Goal: Contribute content: Contribute content

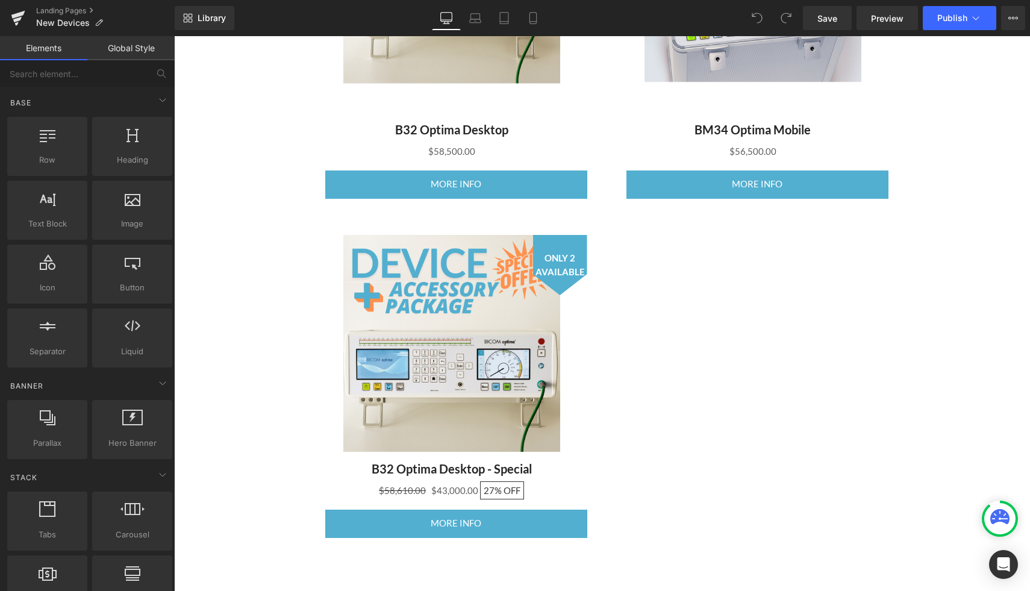
scroll to position [705, 0]
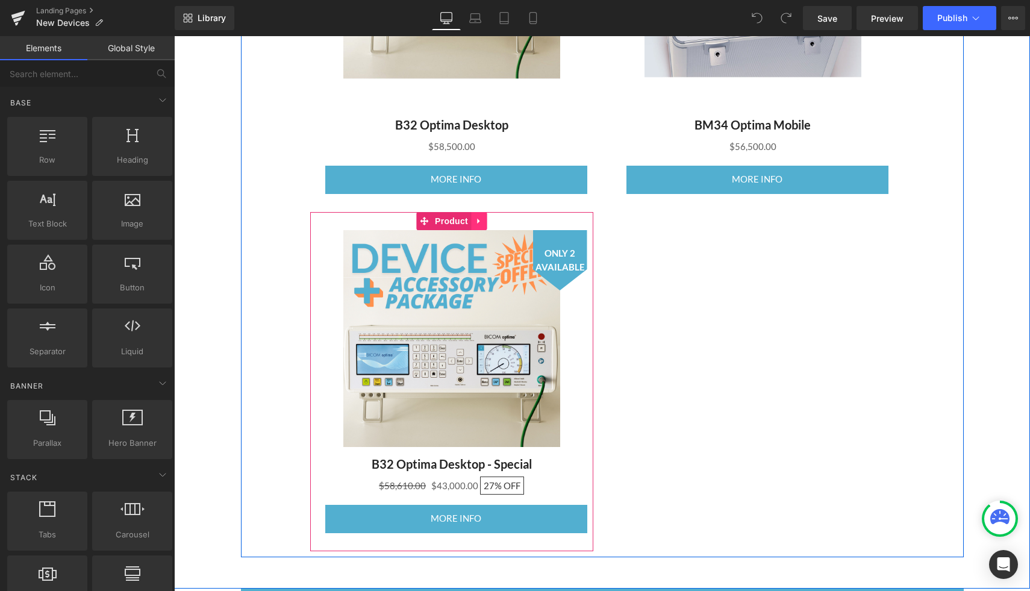
click at [479, 221] on icon at bounding box center [479, 220] width 8 height 9
click at [473, 221] on icon at bounding box center [471, 220] width 8 height 9
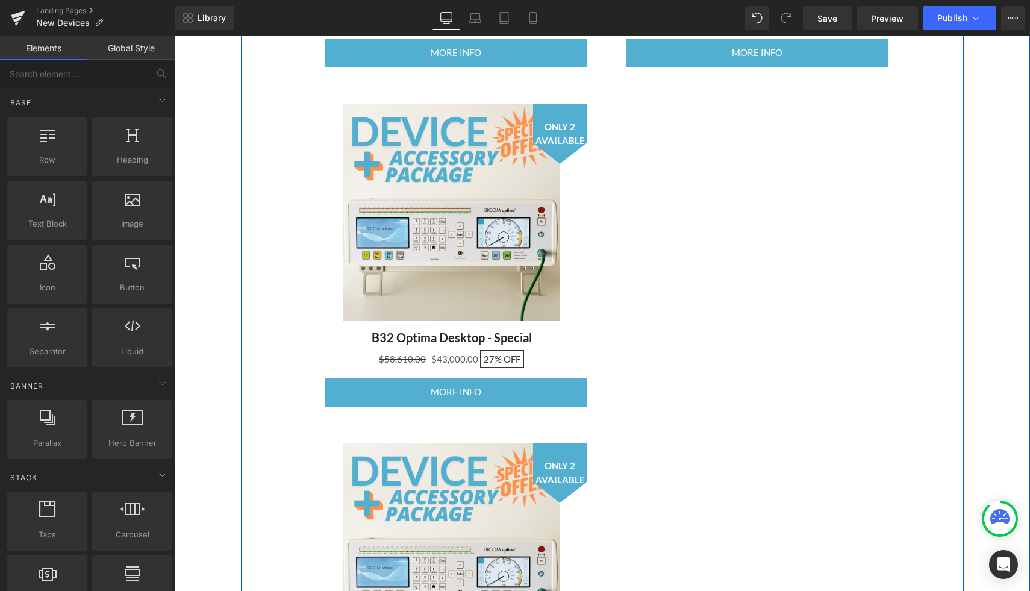
scroll to position [660, 0]
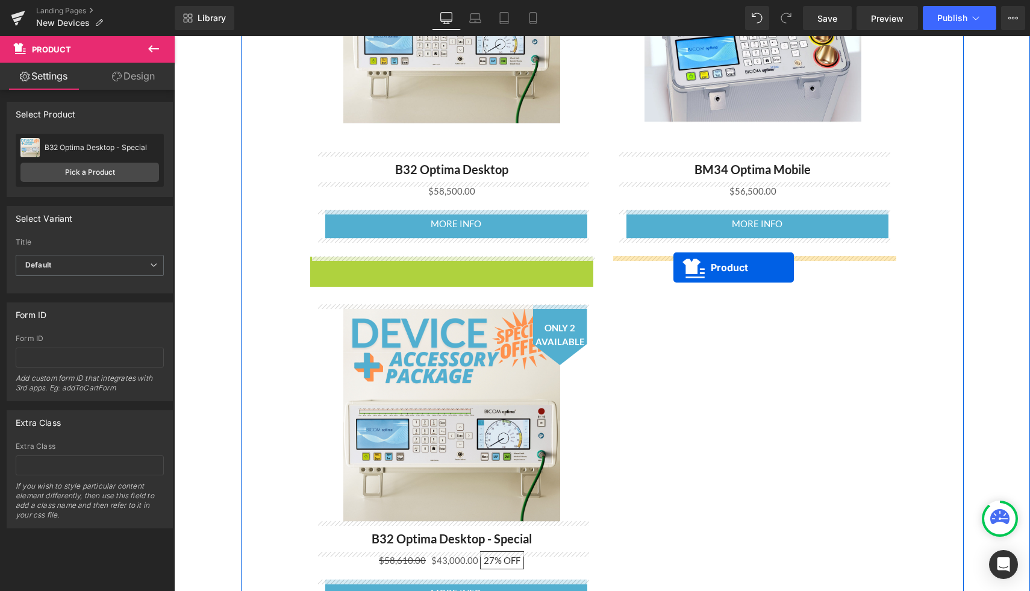
drag, startPoint x: 421, startPoint y: 265, endPoint x: 673, endPoint y: 267, distance: 252.4
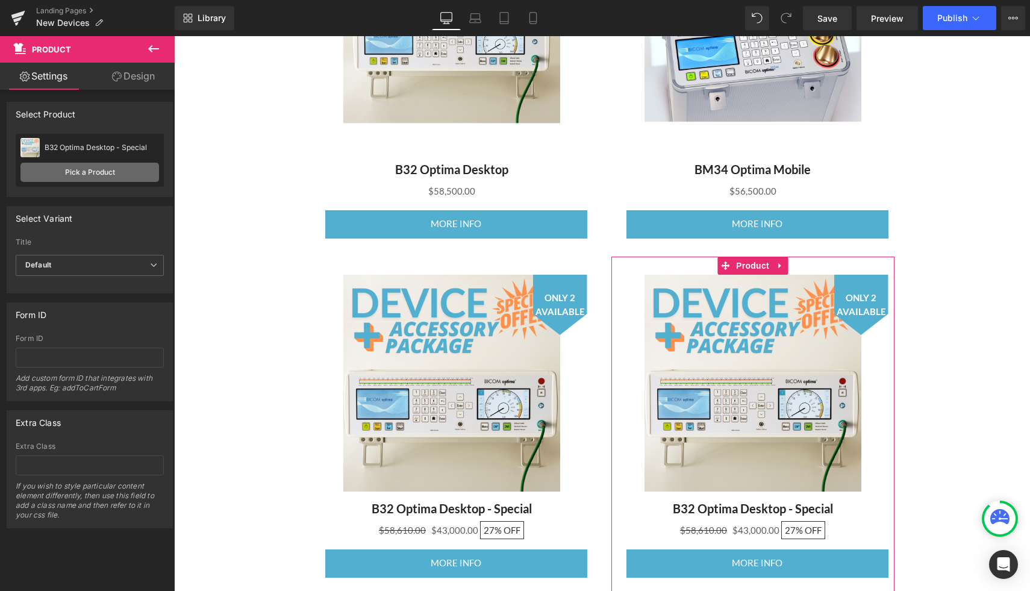
click at [97, 172] on link "Pick a Product" at bounding box center [89, 172] width 139 height 19
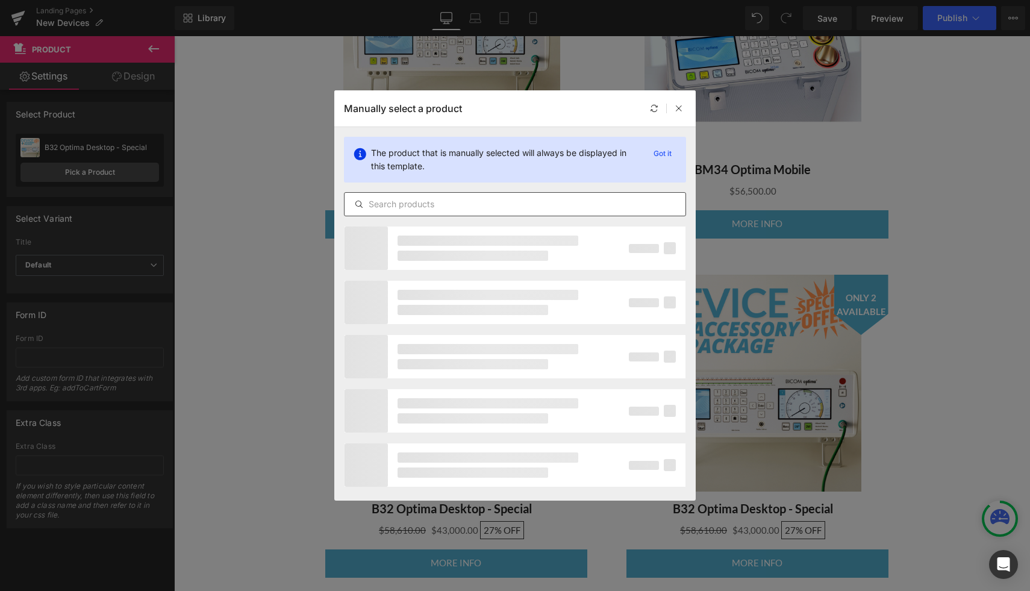
click at [401, 211] on div at bounding box center [515, 204] width 342 height 24
click at [382, 197] on input "text" at bounding box center [514, 204] width 341 height 14
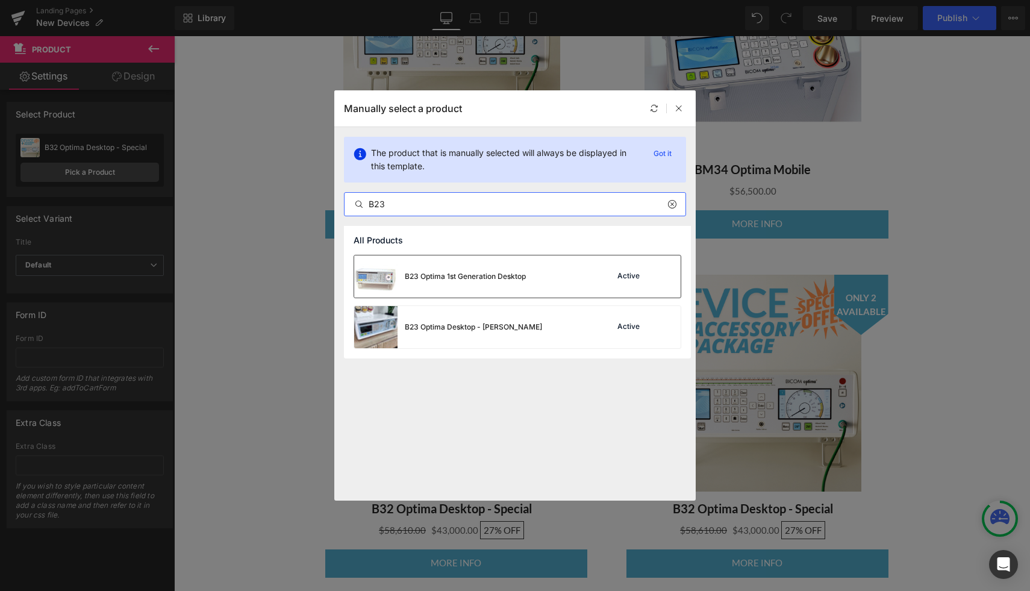
type input "B23"
click at [457, 286] on div "B23 Optima 1st Generation Desktop" at bounding box center [440, 276] width 172 height 42
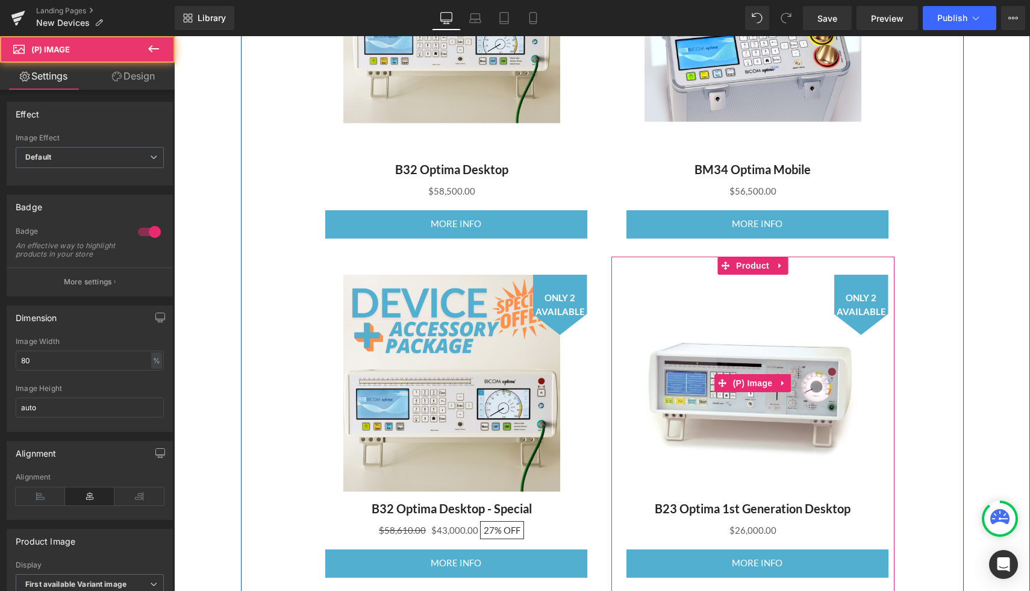
click at [848, 311] on span "ONLY 2 AVAILABLE" at bounding box center [861, 304] width 49 height 27
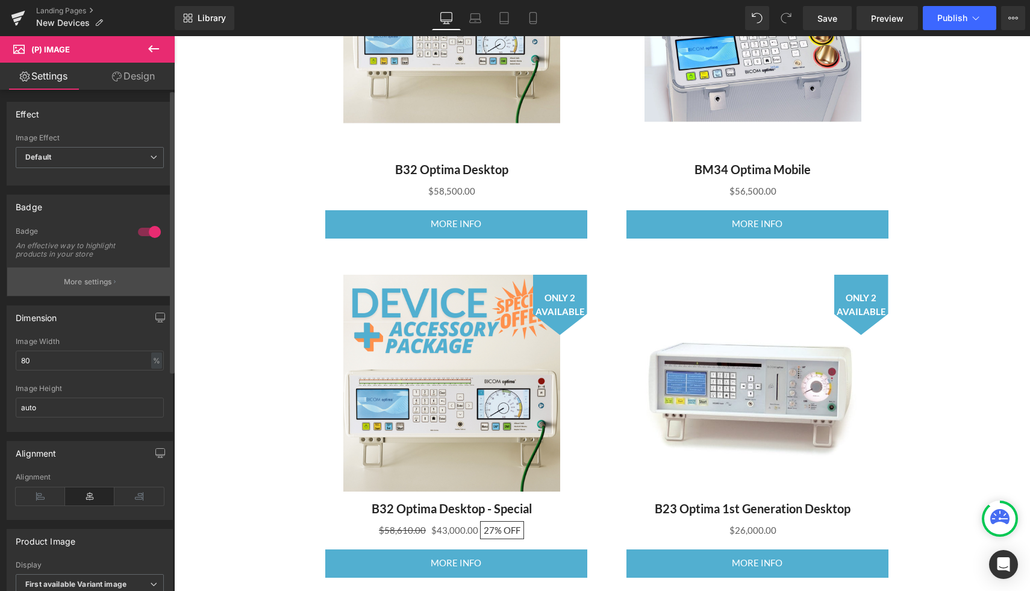
click at [111, 296] on button "More settings" at bounding box center [89, 281] width 165 height 28
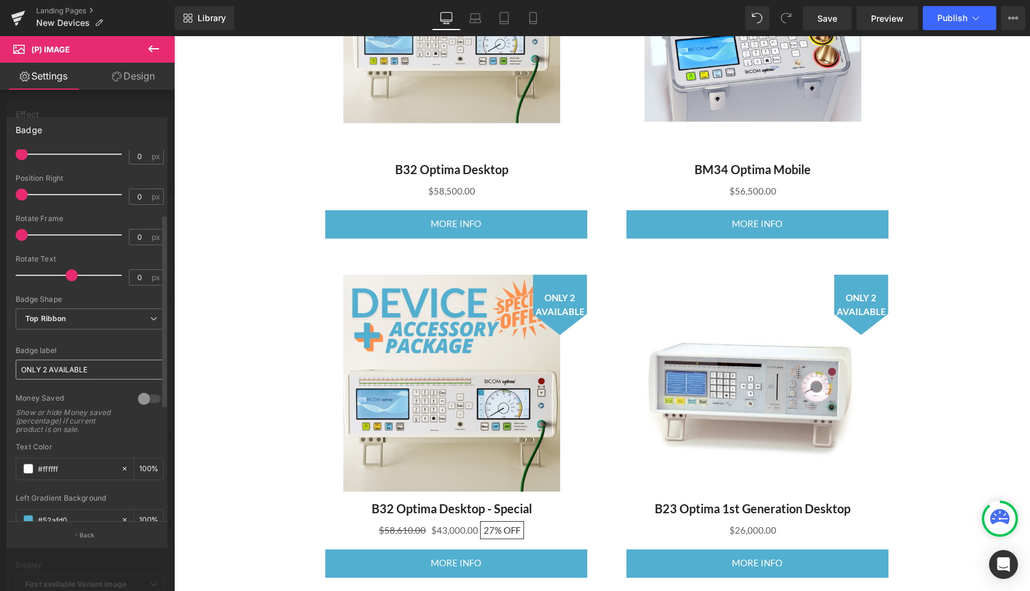
scroll to position [137, 0]
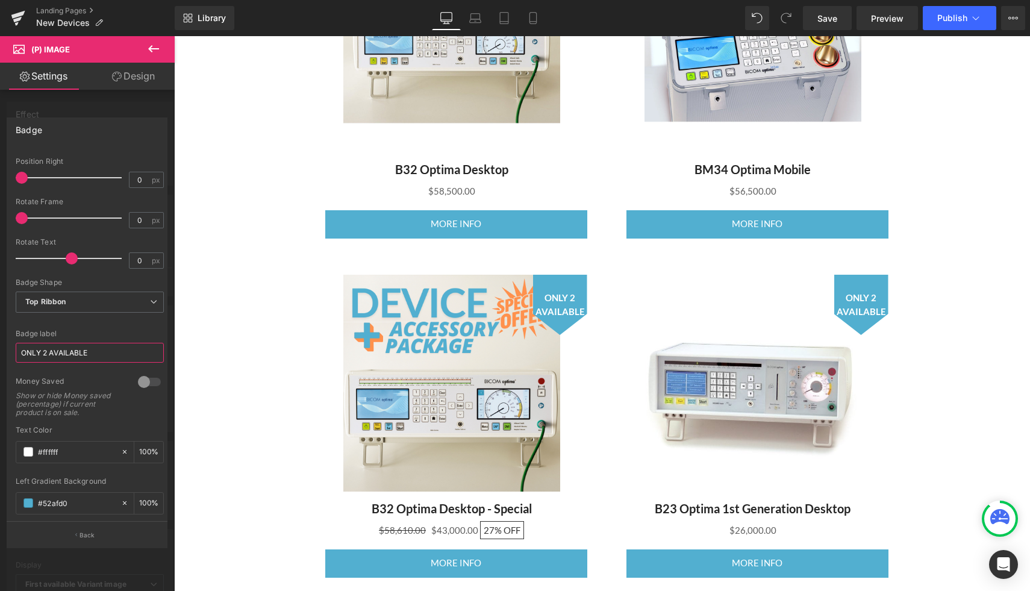
drag, startPoint x: 106, startPoint y: 355, endPoint x: 5, endPoint y: 350, distance: 101.3
click at [4, 349] on div "Badge Text Styles Custom HEADING Heading 1 Heading 2 Heading 3 Heading 4 Headin…" at bounding box center [87, 327] width 175 height 438
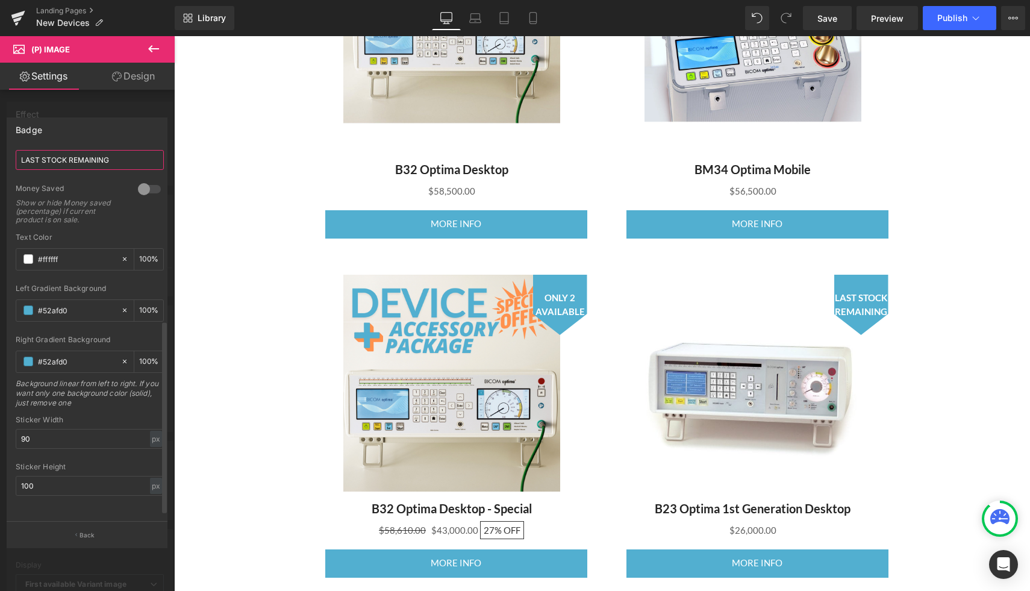
scroll to position [338, 0]
type input "LAST STOCK REMAINING"
click at [35, 432] on input "90" at bounding box center [90, 439] width 148 height 20
type input "9"
type input "1"
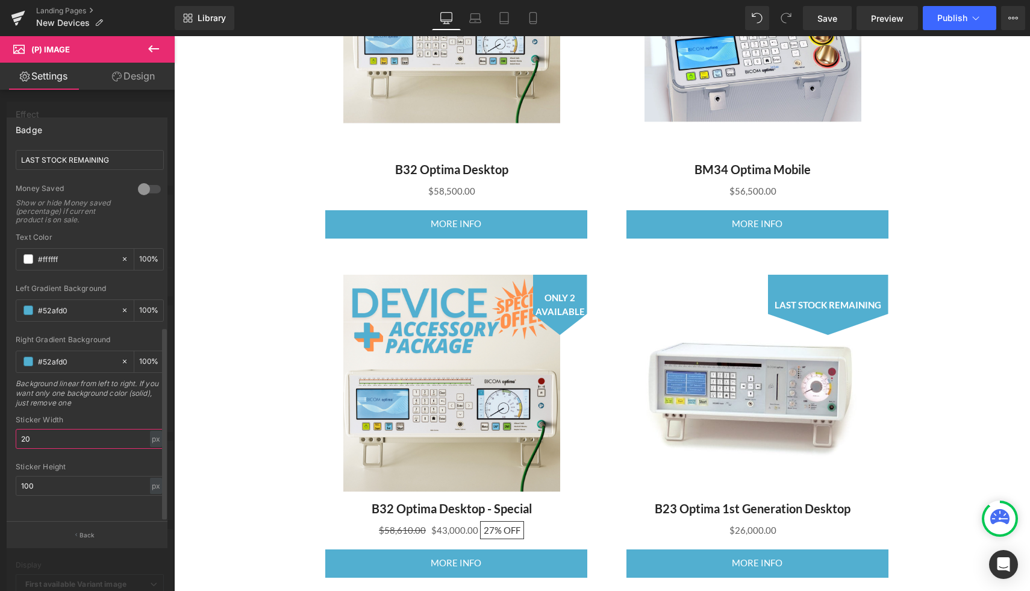
type input "2"
type input "120"
click at [43, 476] on input "100" at bounding box center [90, 486] width 148 height 20
type input "120"
click at [43, 440] on div "Sticker Width 120 px % px" at bounding box center [90, 439] width 148 height 47
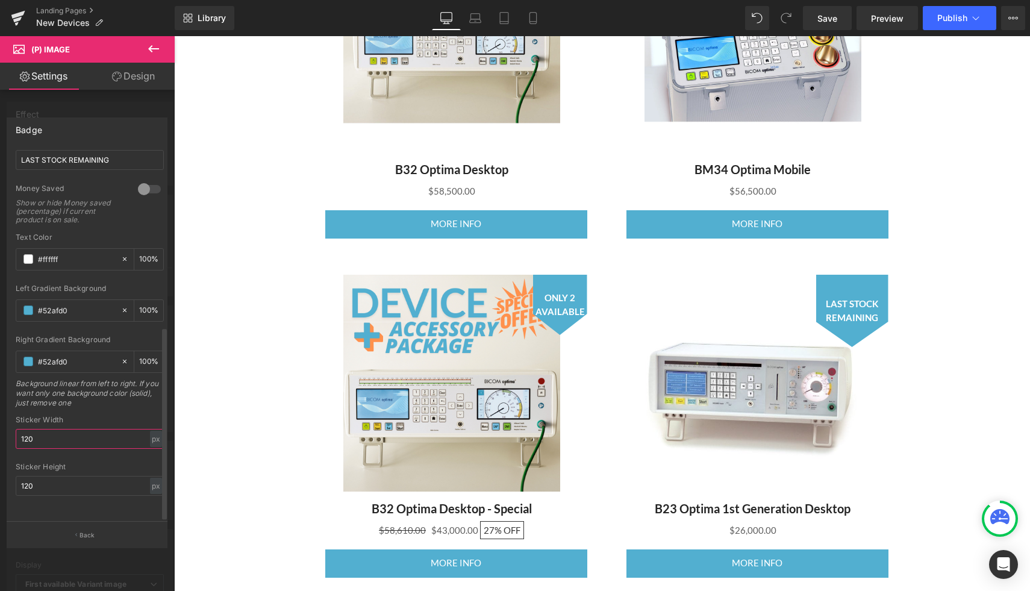
click at [40, 432] on input "120" at bounding box center [90, 439] width 148 height 20
type input "110"
click at [63, 476] on input "120" at bounding box center [90, 486] width 148 height 20
type input "110"
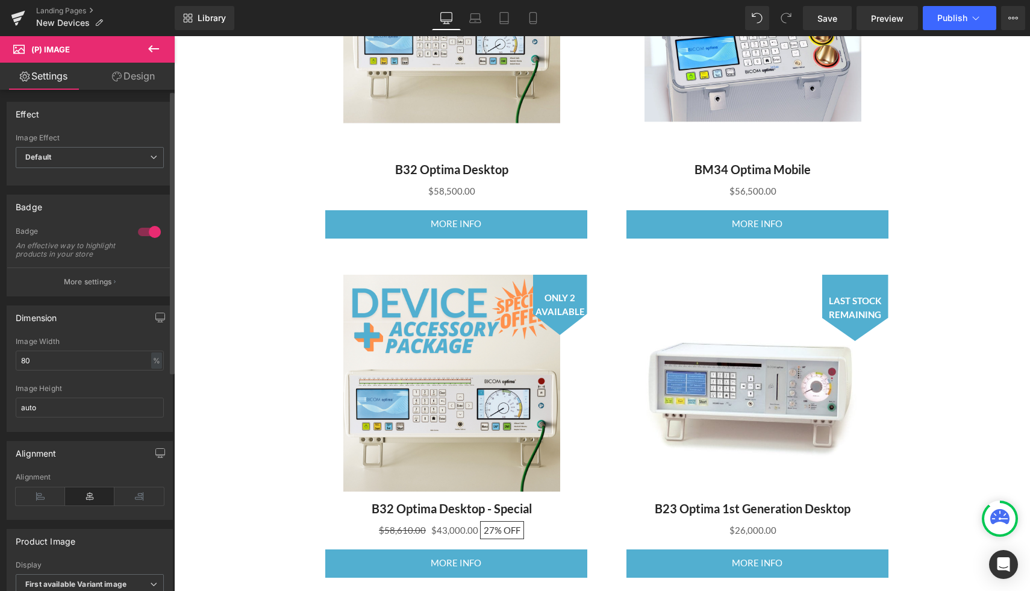
scroll to position [10, 0]
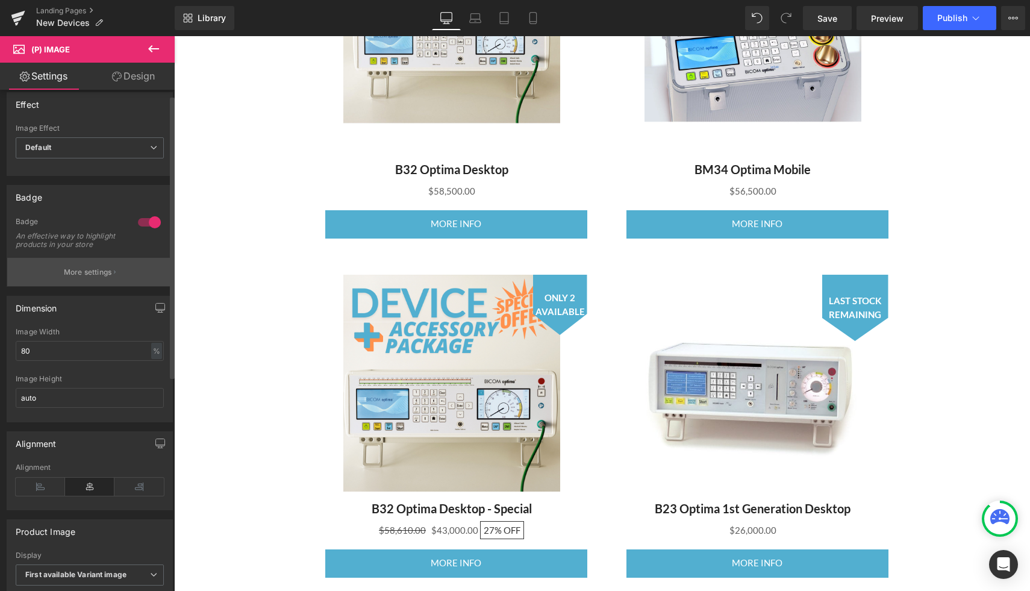
click at [108, 267] on button "More settings" at bounding box center [89, 272] width 165 height 28
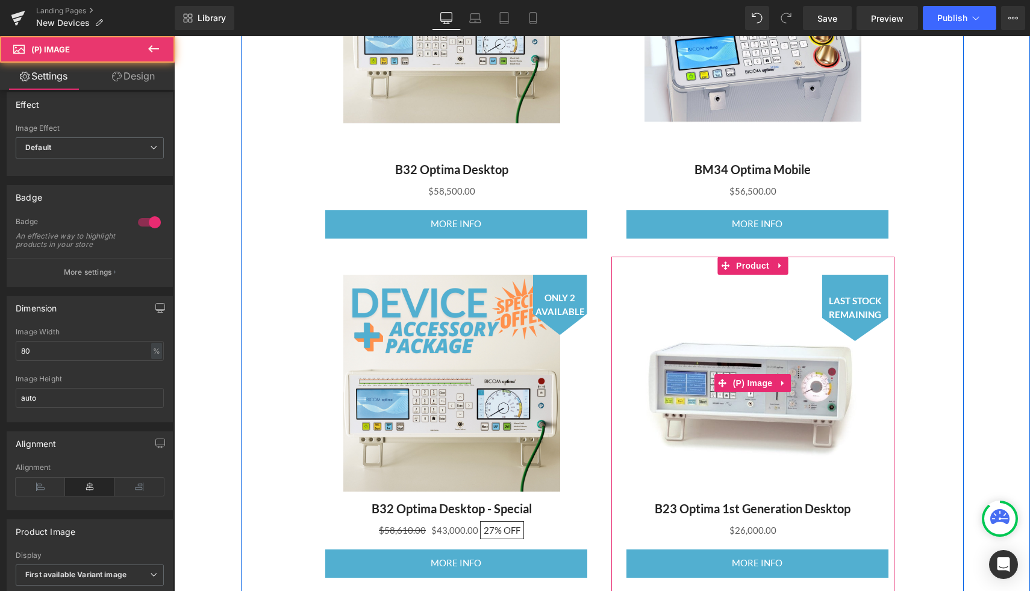
click at [865, 314] on span "LAST STOCK REMAINING" at bounding box center [855, 307] width 54 height 27
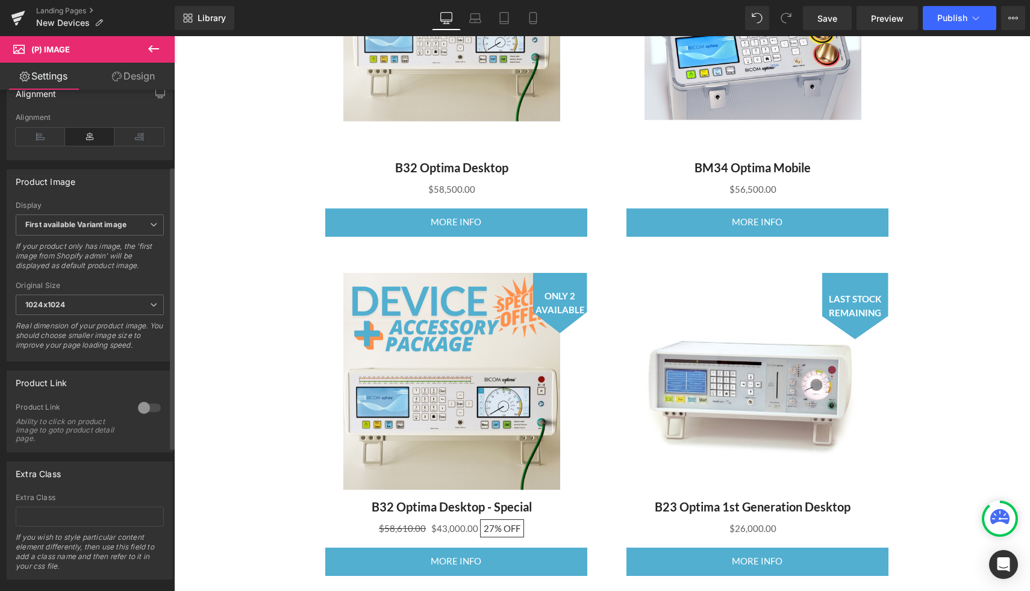
scroll to position [390, 0]
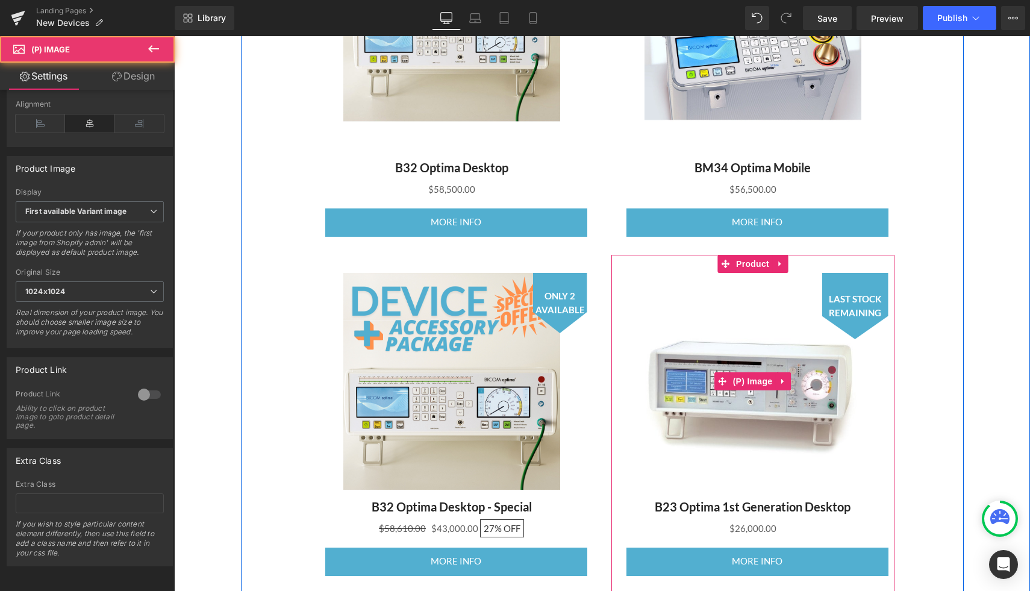
click at [849, 296] on span "LAST STOCK REMAINING" at bounding box center [855, 305] width 54 height 27
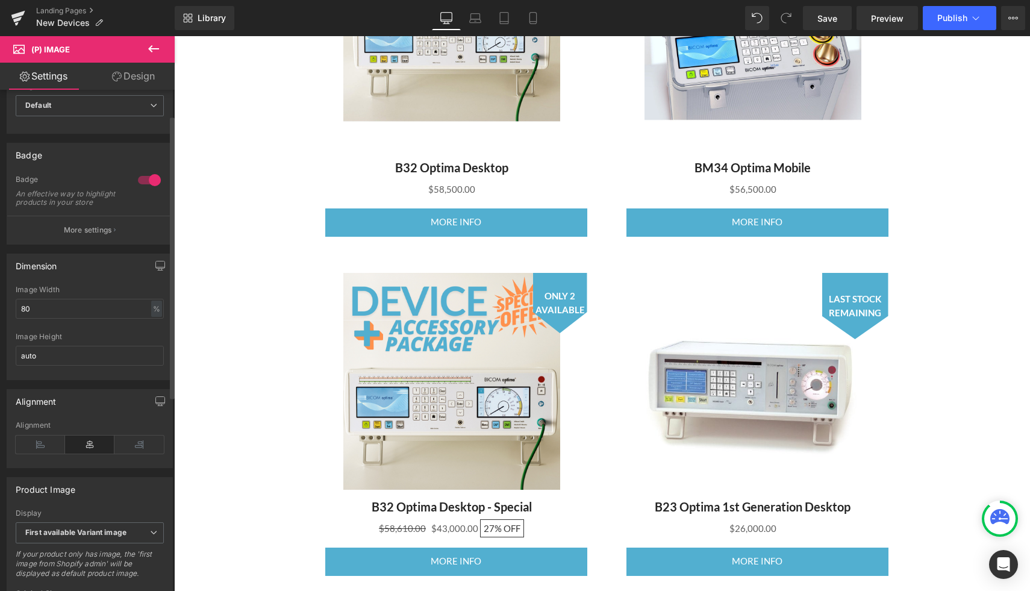
scroll to position [43, 0]
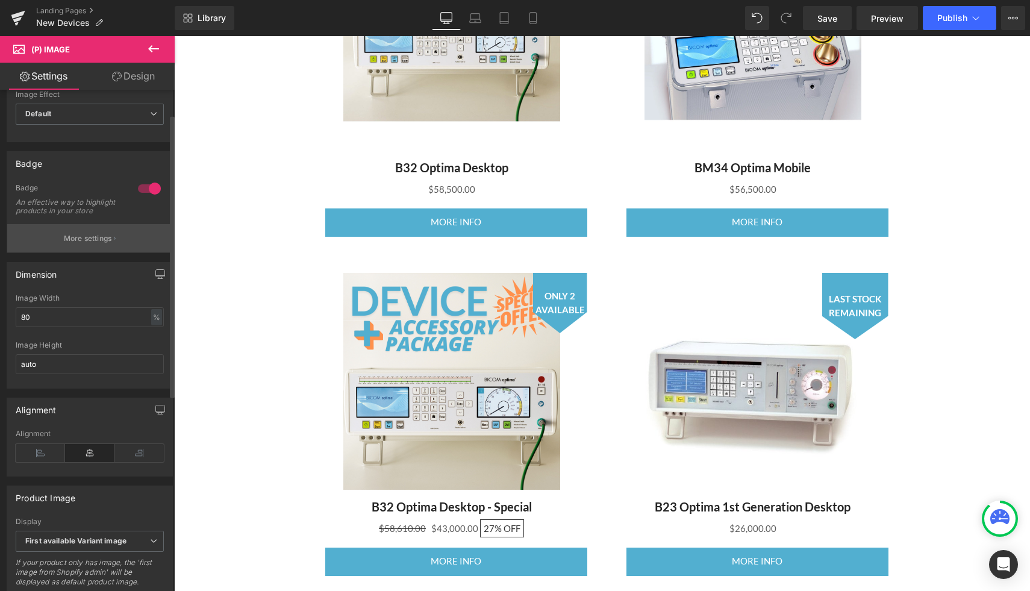
click at [63, 240] on button "More settings" at bounding box center [89, 238] width 165 height 28
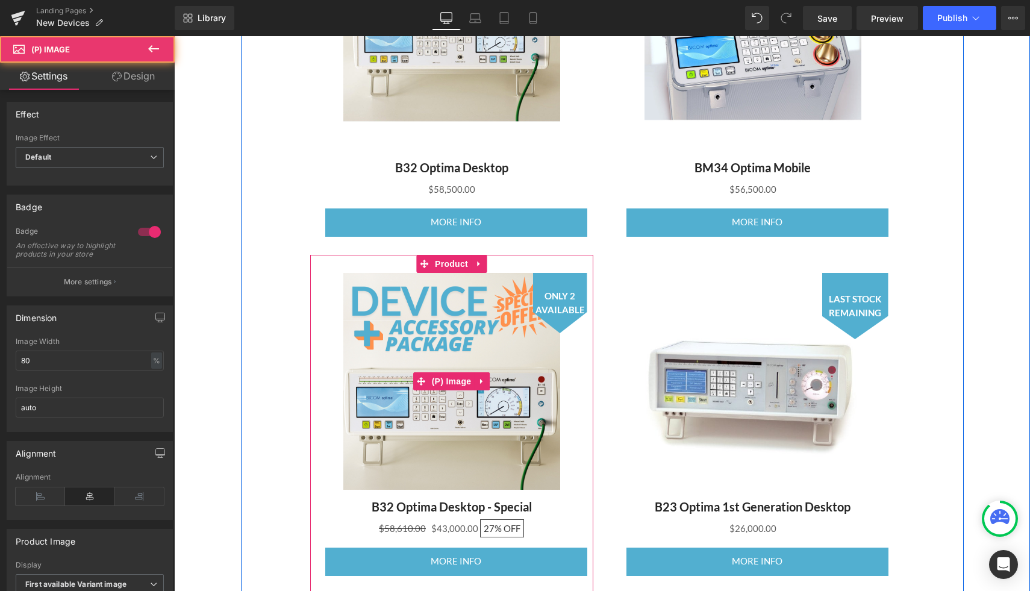
click at [552, 299] on span "ONLY 2 AVAILABLE" at bounding box center [559, 302] width 49 height 27
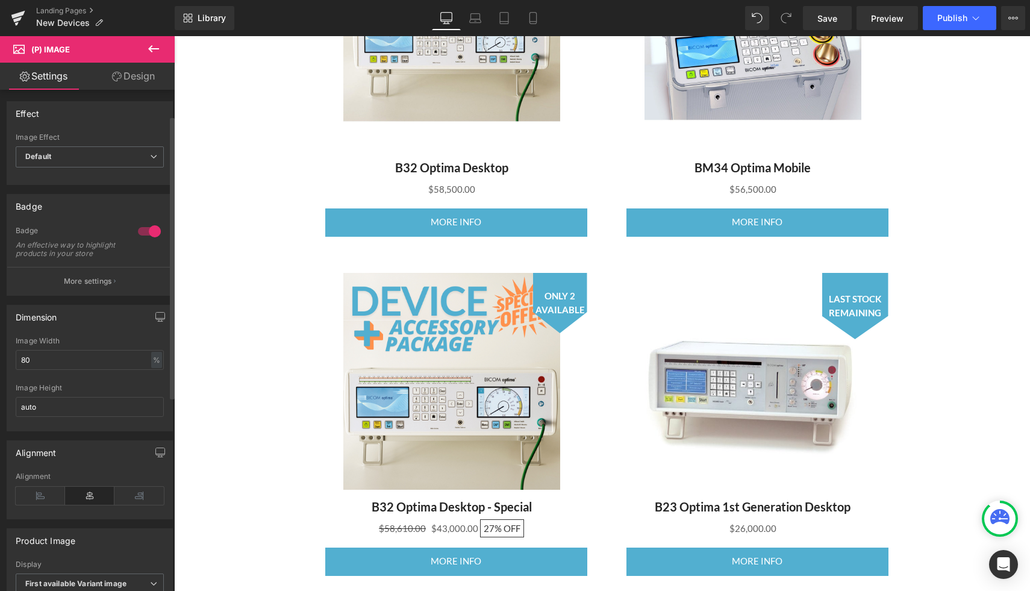
scroll to position [0, 0]
click at [70, 287] on p "More settings" at bounding box center [88, 281] width 48 height 11
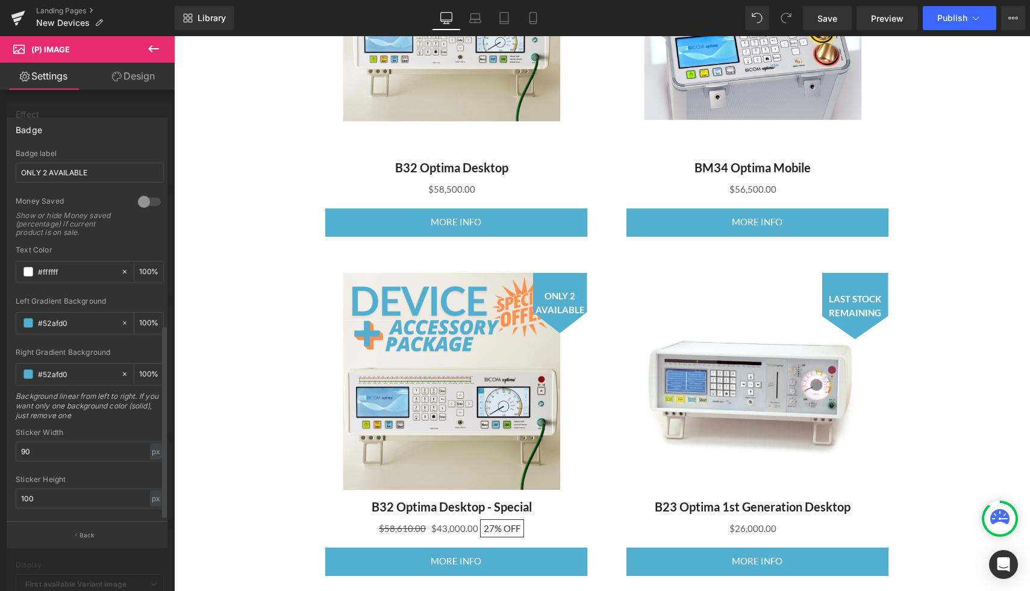
scroll to position [338, 0]
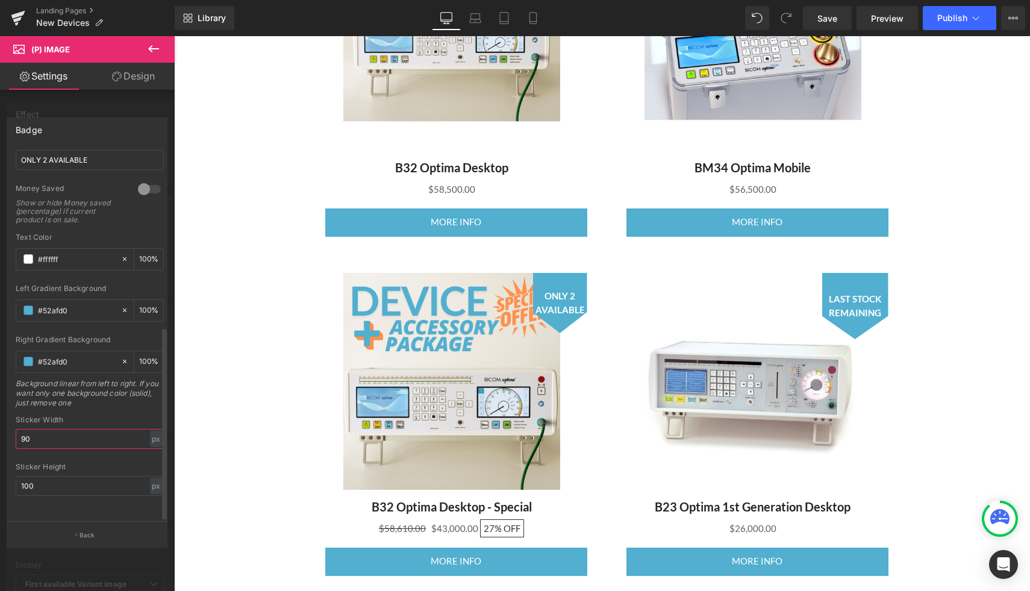
click at [43, 436] on input "90" at bounding box center [90, 439] width 148 height 20
type input "9"
type input "110"
click at [47, 476] on input "100" at bounding box center [90, 486] width 148 height 20
type input "1"
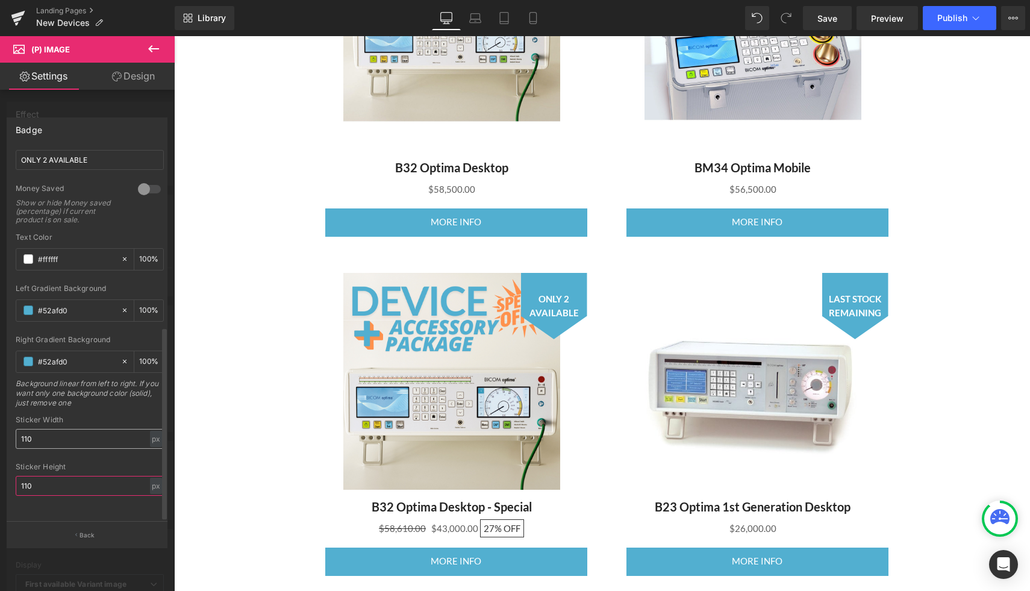
type input "110"
click at [72, 434] on input "110" at bounding box center [90, 439] width 148 height 20
type input "100"
click at [45, 476] on input "110" at bounding box center [90, 486] width 148 height 20
type input "100"
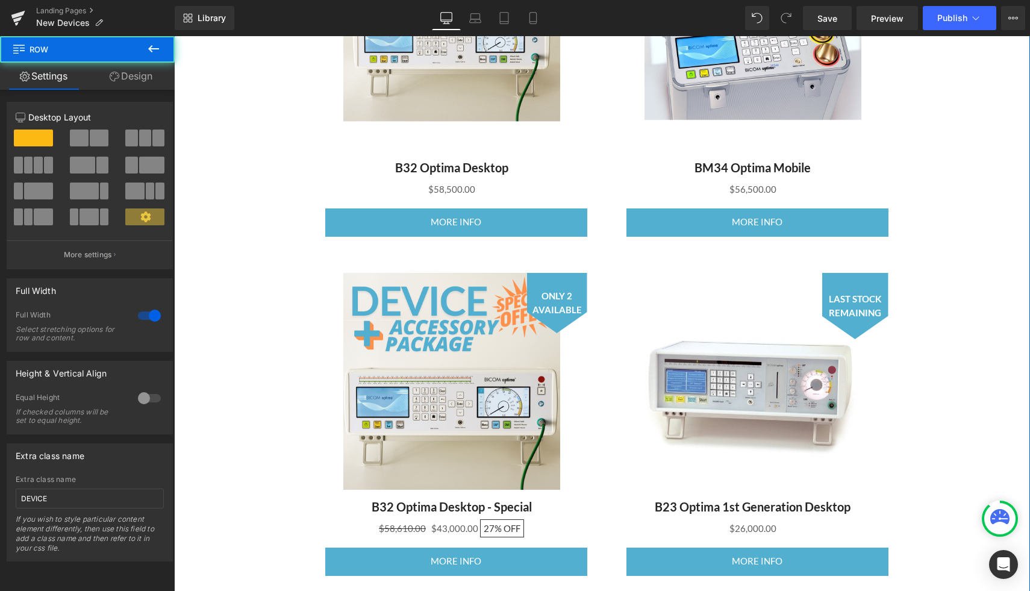
click at [964, 324] on div "Heading AVAILABLE DEVICES Heading Row Row SAVE 5850000 % (P) Image B32 Optima D…" at bounding box center [602, 230] width 856 height 738
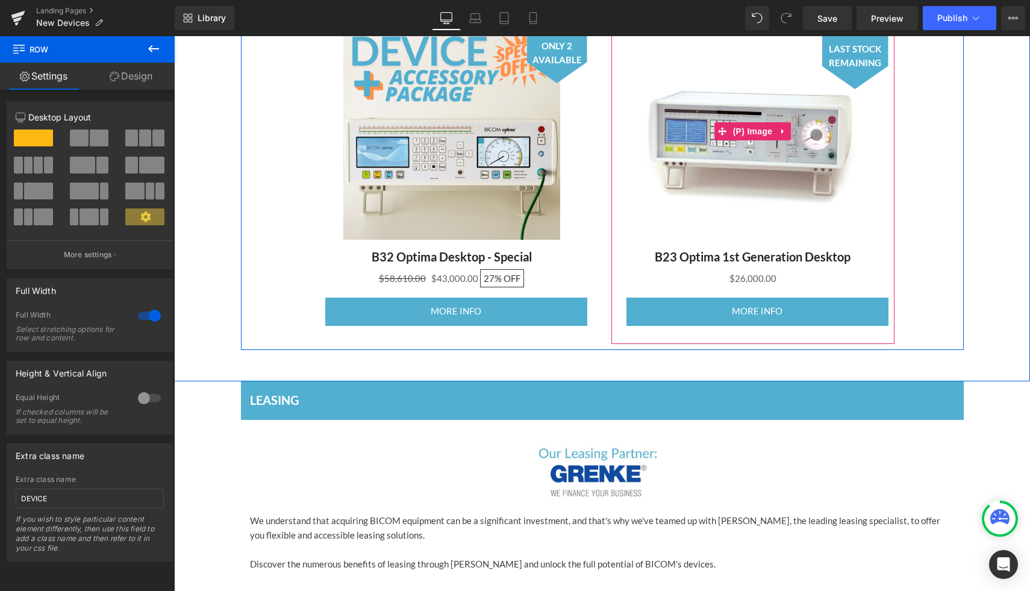
scroll to position [912, 0]
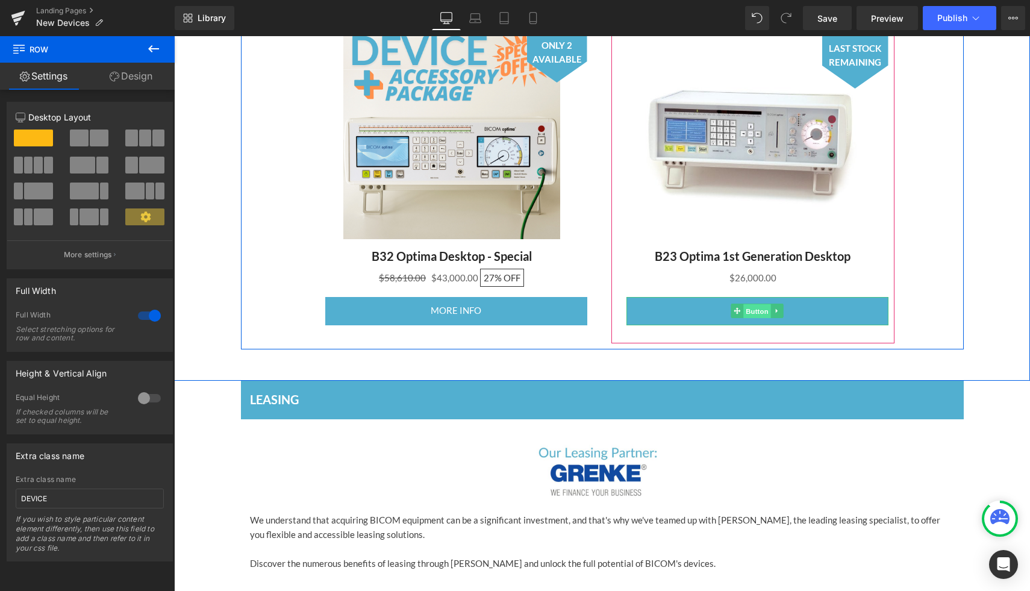
click at [758, 310] on span "Button" at bounding box center [757, 311] width 28 height 14
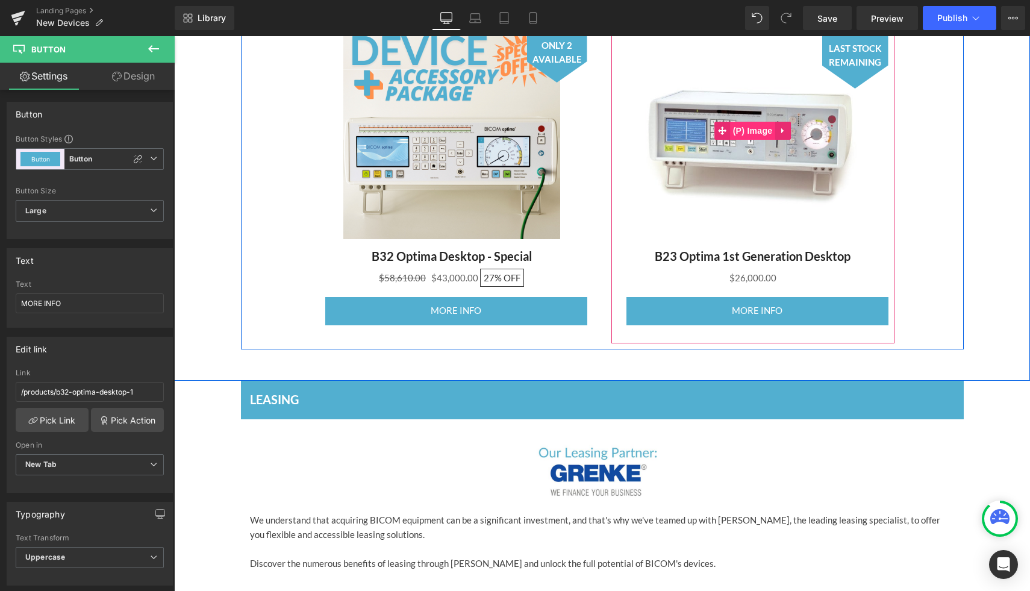
click at [769, 135] on span "(P) Image" at bounding box center [753, 131] width 46 height 18
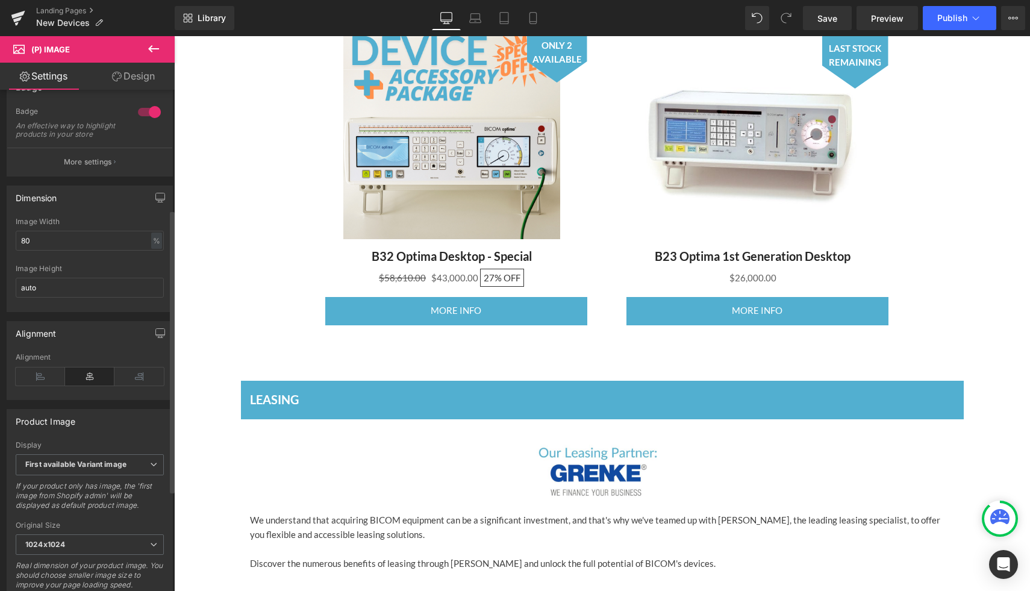
scroll to position [0, 0]
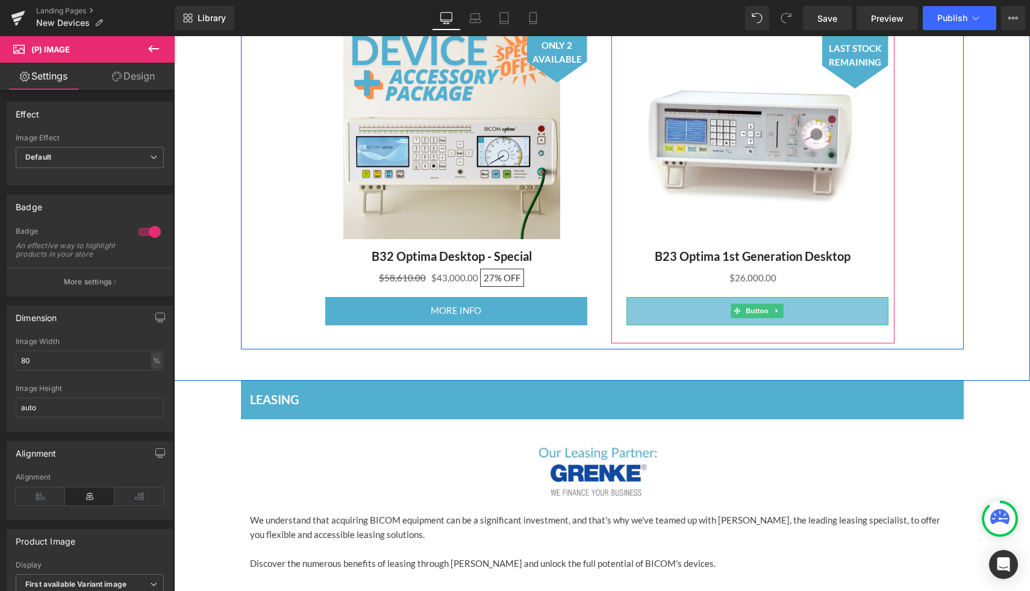
click at [725, 310] on link "MORE INFO" at bounding box center [757, 311] width 262 height 28
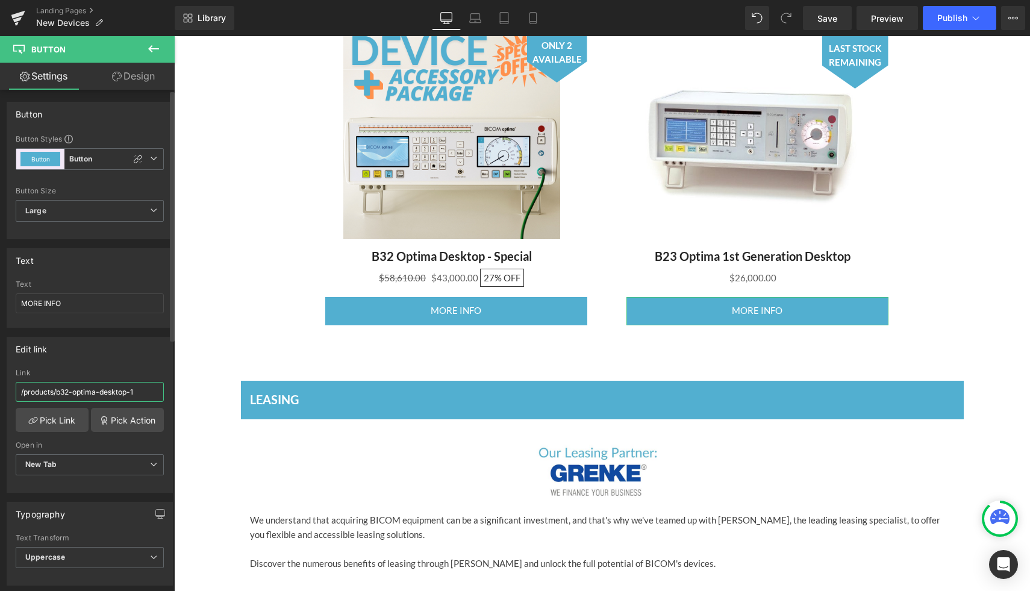
click at [54, 394] on input "/products/b32-optima-desktop-1" at bounding box center [90, 392] width 148 height 20
type input "[URL][DOMAIN_NAME]"
click at [136, 361] on div "Edit link /products/b32-optima-desktop-1 Link [URL][DOMAIN_NAME] Pick Link Pick…" at bounding box center [90, 415] width 166 height 156
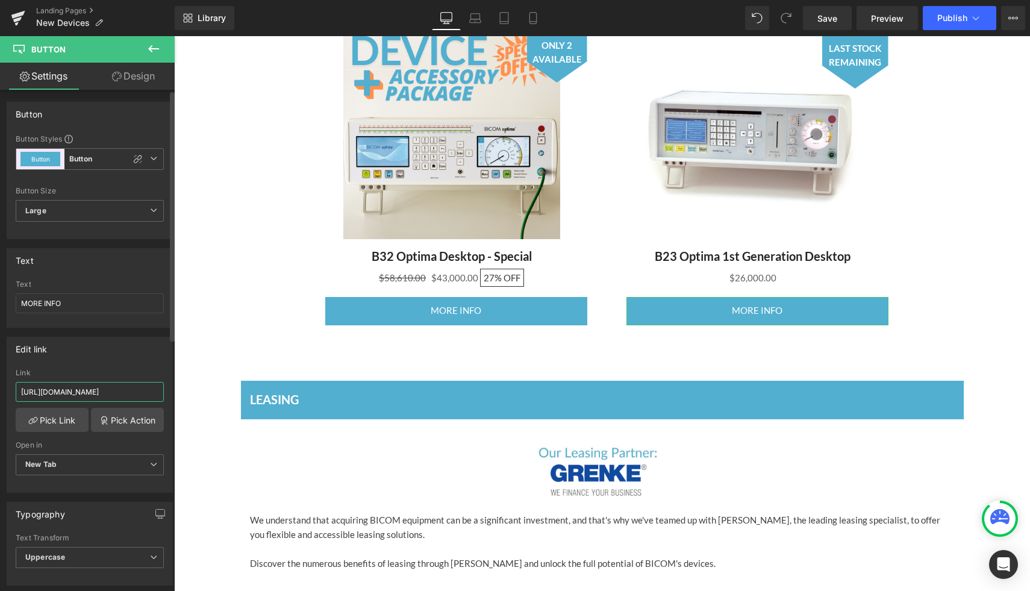
click at [63, 389] on input "[URL][DOMAIN_NAME]" at bounding box center [90, 392] width 148 height 20
click at [81, 361] on div "Edit link /products/b32-optima-desktop-1 Link [URL][DOMAIN_NAME] Pick Link Pick…" at bounding box center [90, 415] width 166 height 156
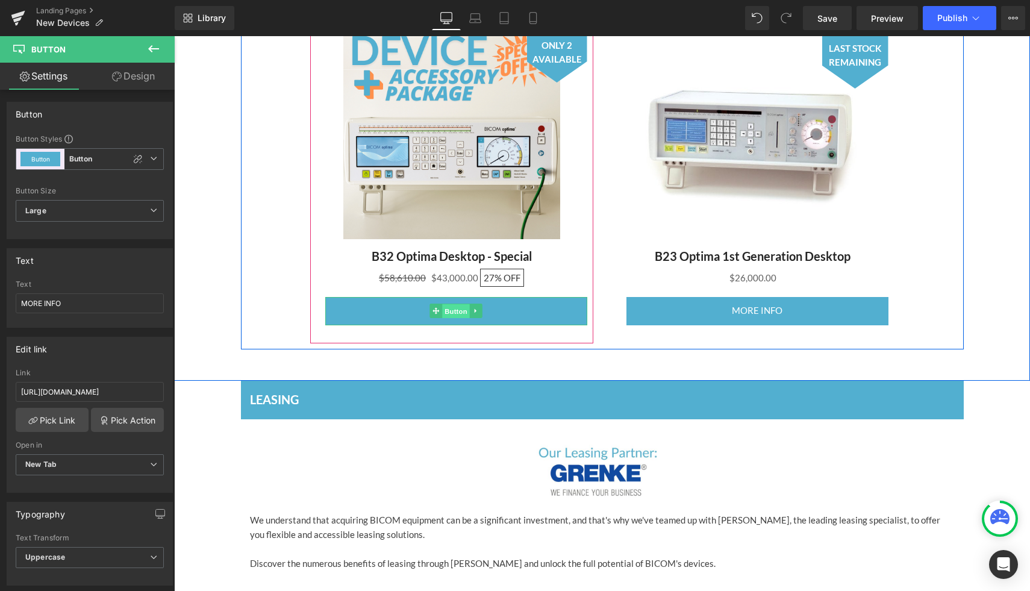
click at [448, 310] on span "Button" at bounding box center [456, 311] width 28 height 14
click at [441, 308] on span at bounding box center [435, 311] width 13 height 14
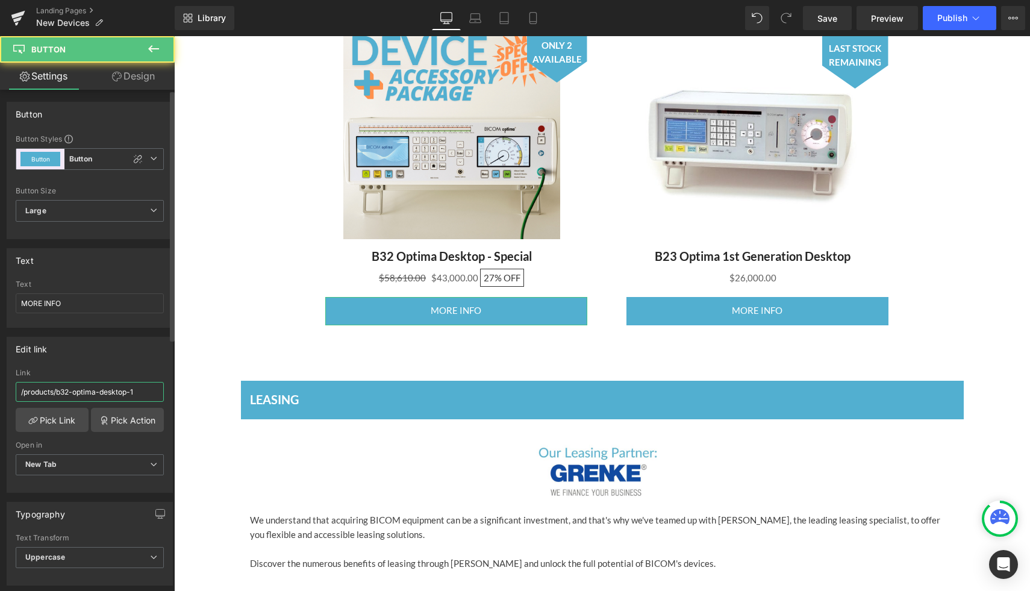
click at [28, 392] on input "/products/b32-optima-desktop-1" at bounding box center [90, 392] width 148 height 20
paste input "[URL][DOMAIN_NAME]"
type input "[URL][DOMAIN_NAME]"
click at [69, 355] on div "Edit link" at bounding box center [89, 348] width 165 height 23
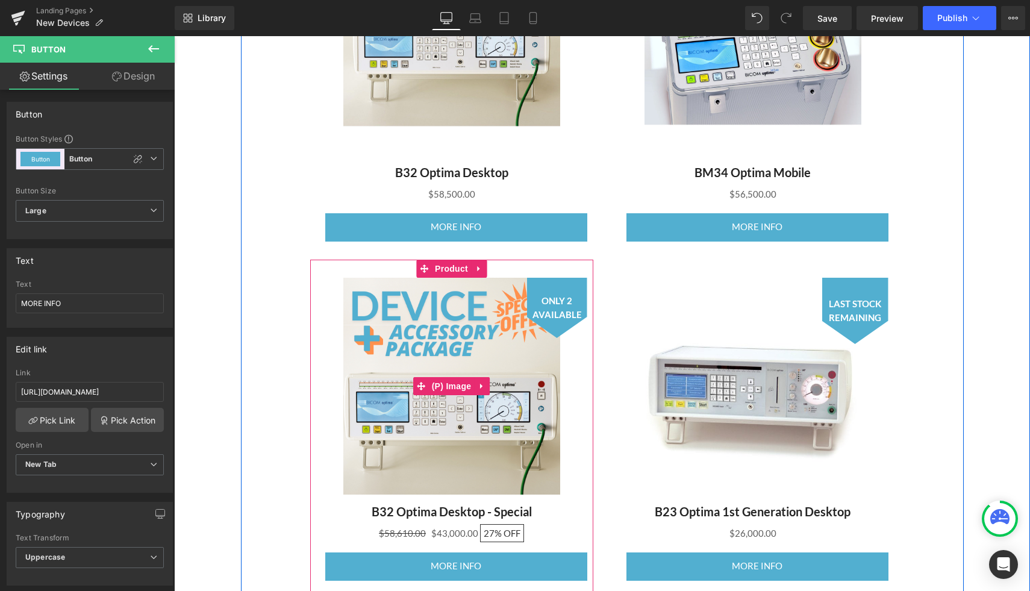
scroll to position [503, 0]
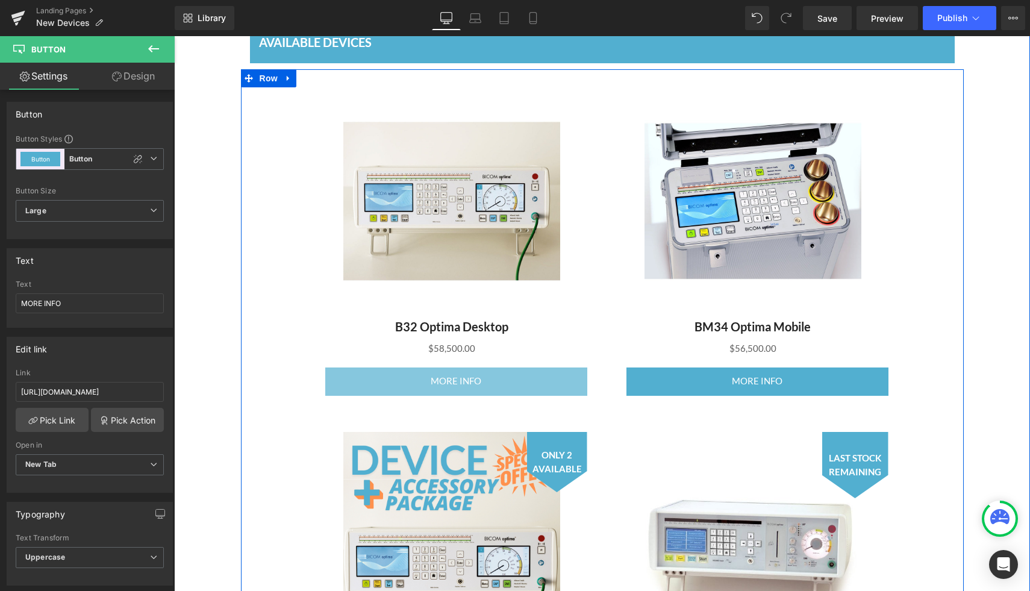
click at [447, 391] on link "MORE INFO" at bounding box center [456, 381] width 262 height 28
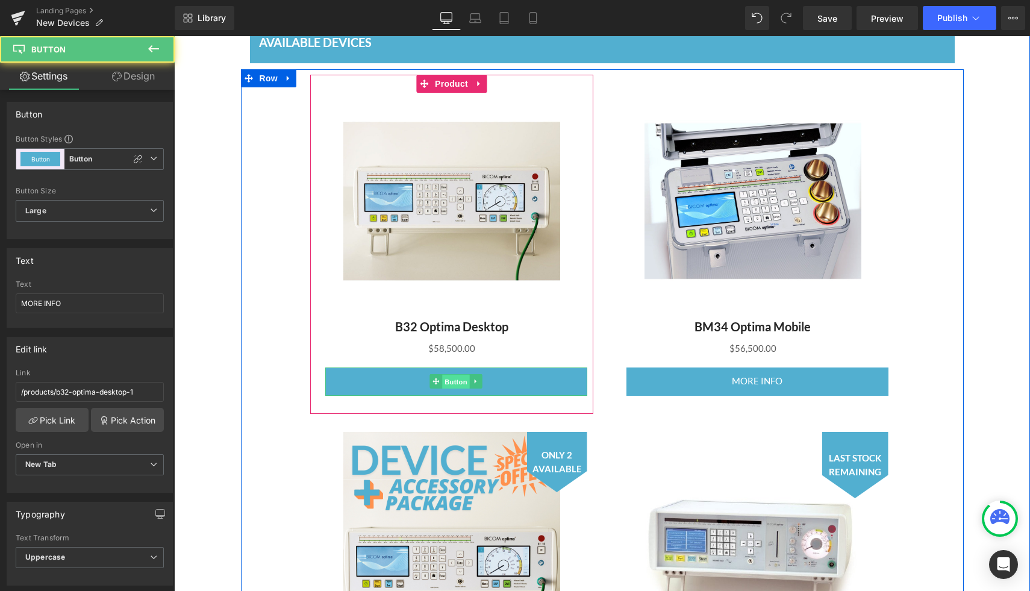
click at [453, 378] on span "Button" at bounding box center [456, 382] width 28 height 14
click at [452, 382] on span "Button" at bounding box center [456, 382] width 28 height 14
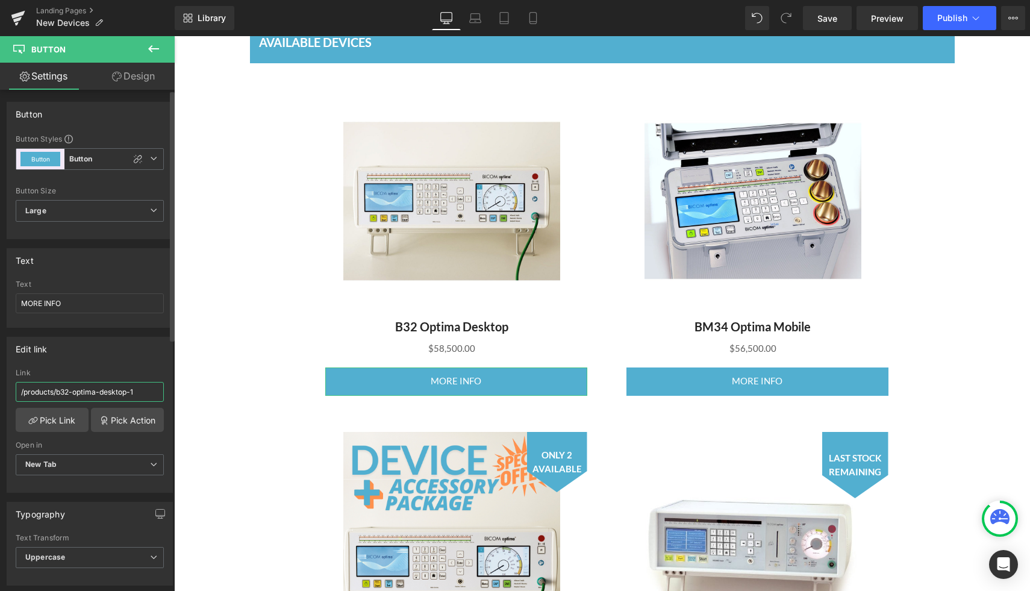
click at [22, 388] on input "/products/b32-optima-desktop-1" at bounding box center [90, 392] width 148 height 20
paste input "[URL][DOMAIN_NAME]"
type input "[URL][DOMAIN_NAME]"
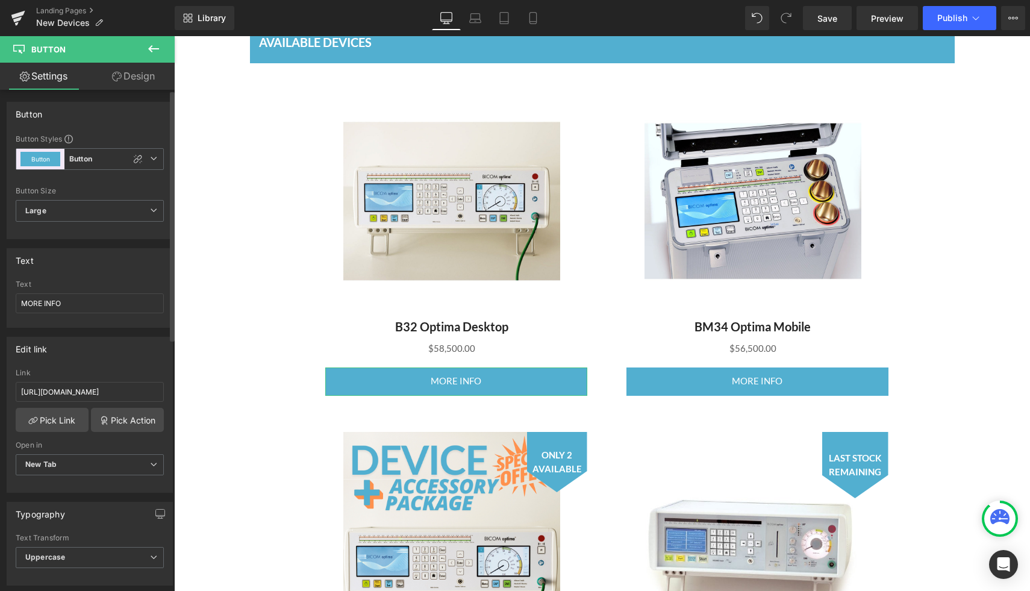
click at [93, 372] on div "Link" at bounding box center [90, 373] width 148 height 8
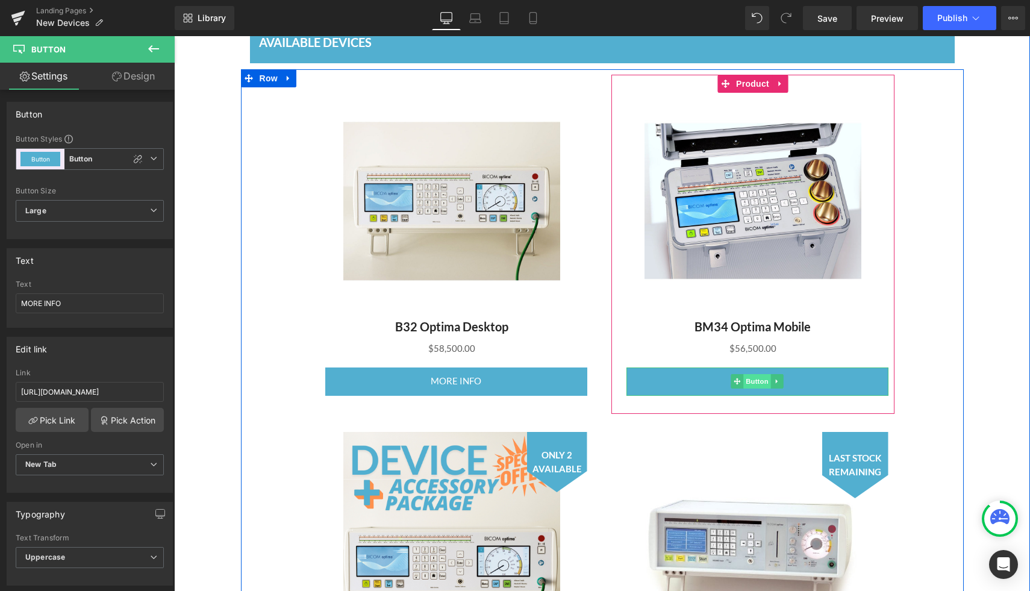
click at [753, 378] on span "Button" at bounding box center [757, 381] width 28 height 14
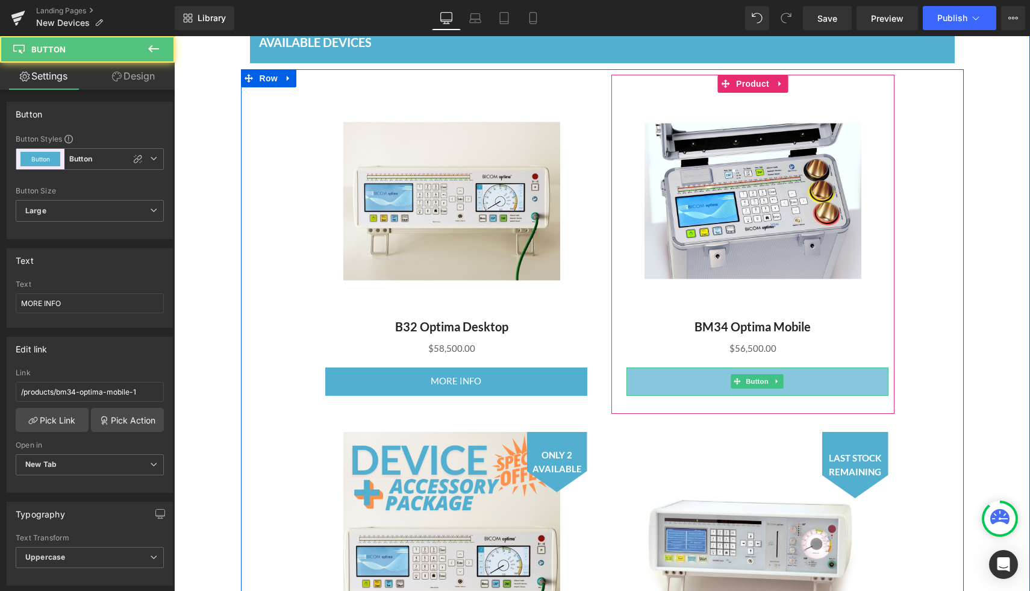
click at [714, 383] on link "MORE INFO" at bounding box center [757, 381] width 262 height 28
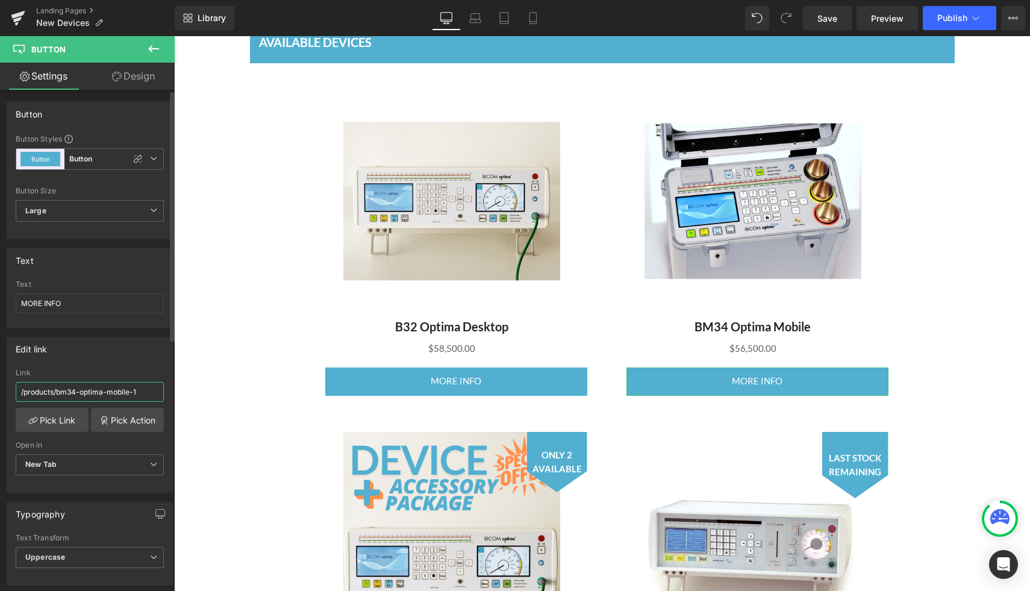
click at [60, 392] on input "/products/bm34-optima-mobile-1" at bounding box center [90, 392] width 148 height 20
type input "[URL][DOMAIN_NAME]"
click at [88, 363] on div "Edit link /products/bm34-optima-mobile-1 Link [URL][DOMAIN_NAME] Pick Link Pick…" at bounding box center [90, 415] width 166 height 156
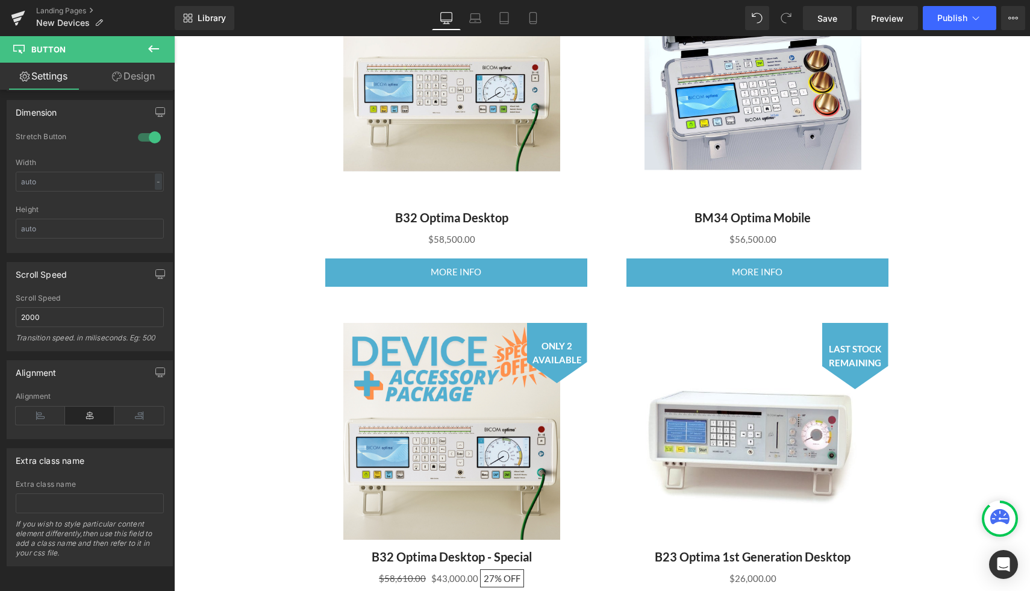
scroll to position [616, 0]
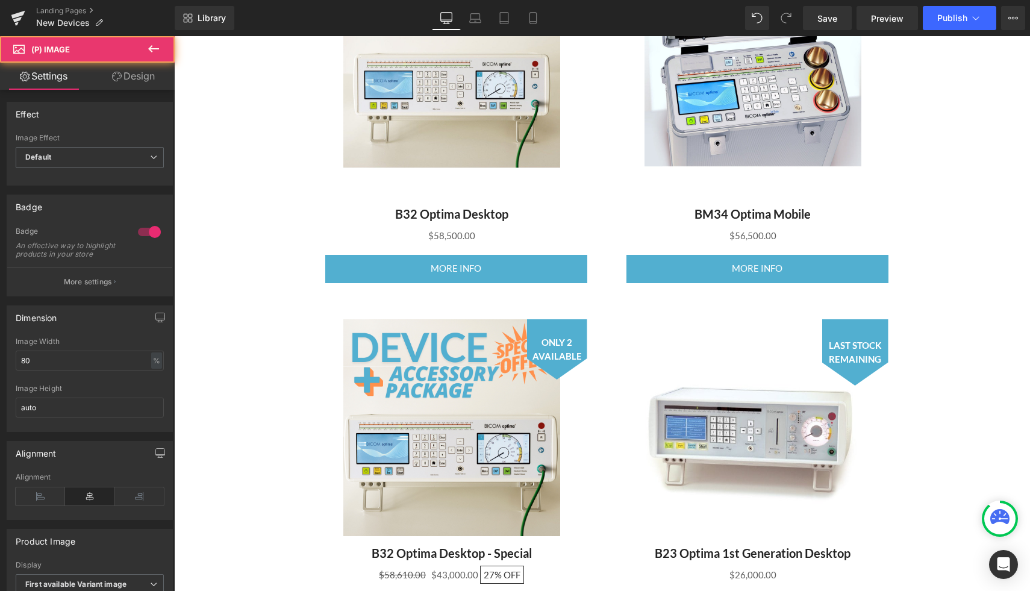
click at [771, 333] on img at bounding box center [752, 427] width 217 height 217
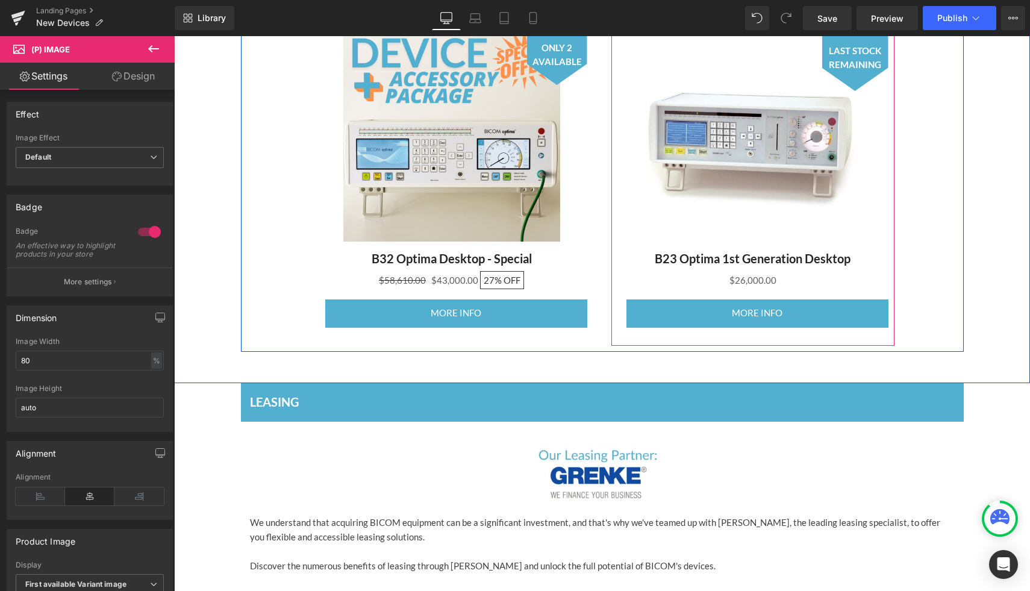
scroll to position [911, 0]
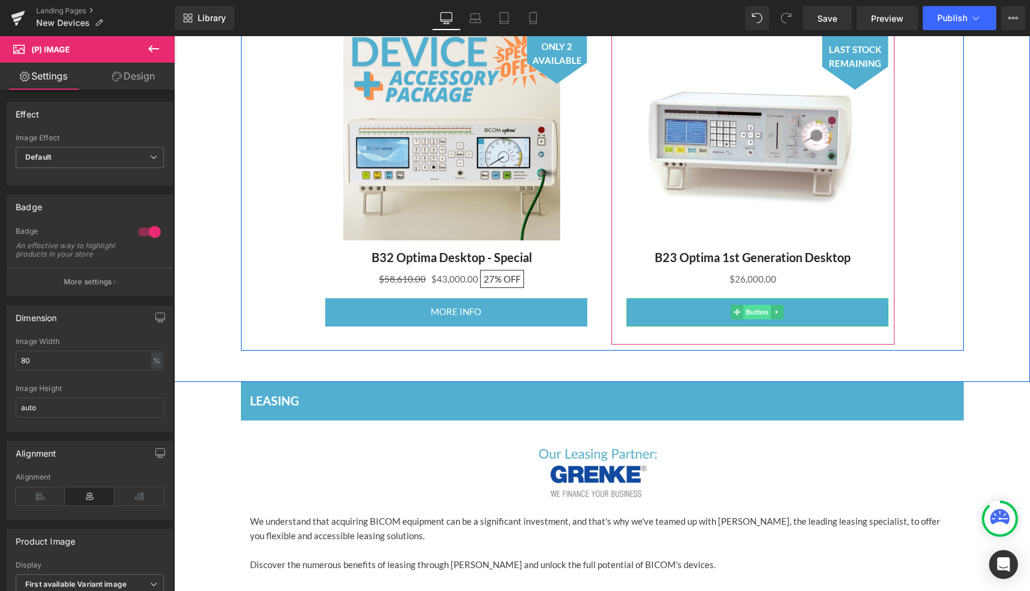
click at [755, 311] on span "Button" at bounding box center [757, 312] width 28 height 14
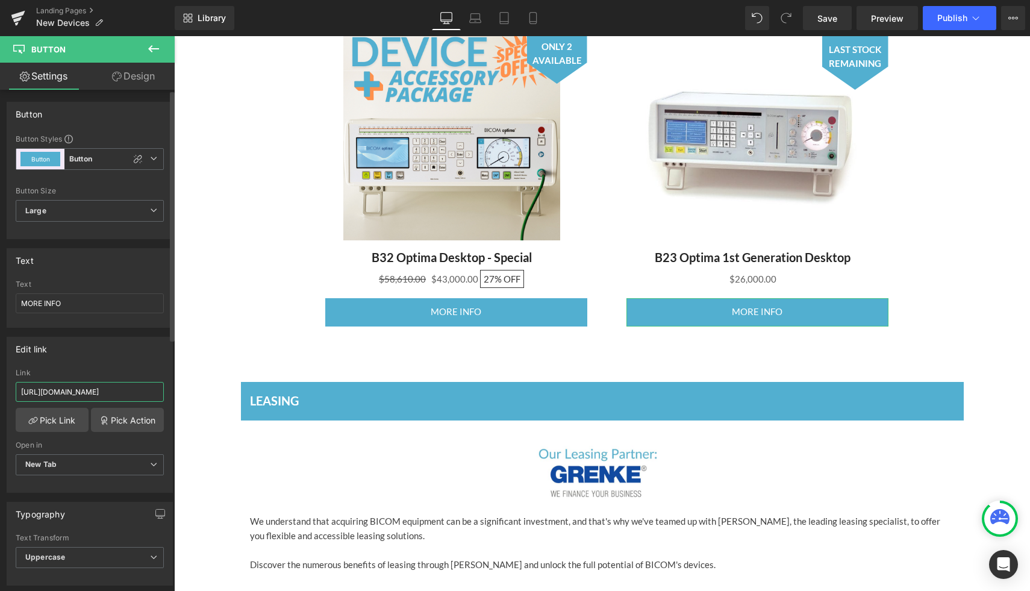
click at [149, 391] on input "[URL][DOMAIN_NAME]" at bounding box center [90, 392] width 148 height 20
click at [107, 352] on div "Edit link" at bounding box center [89, 348] width 165 height 23
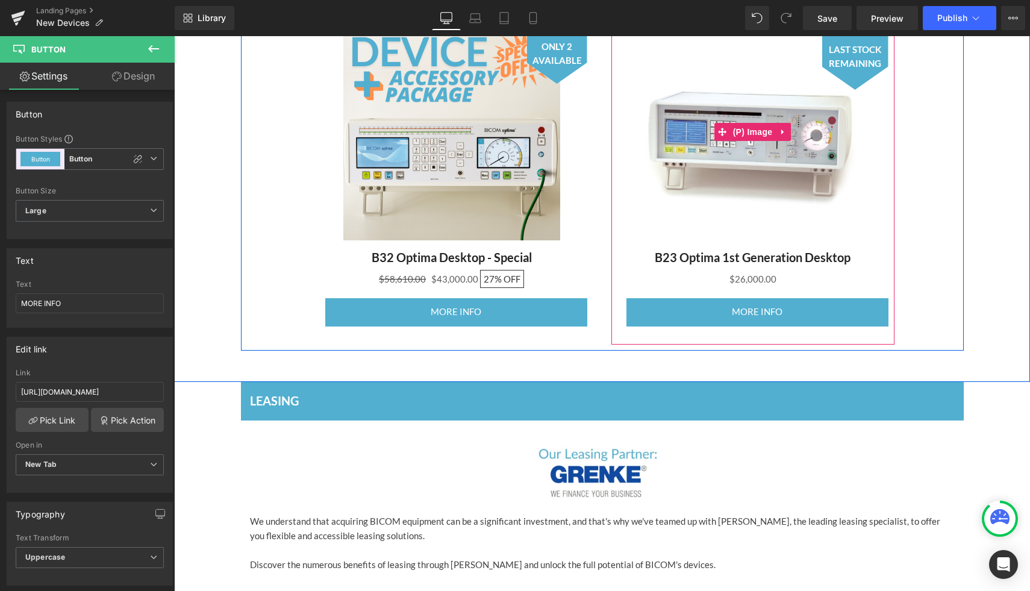
click at [865, 58] on span "LAST STOCK REMAINING" at bounding box center [855, 56] width 54 height 27
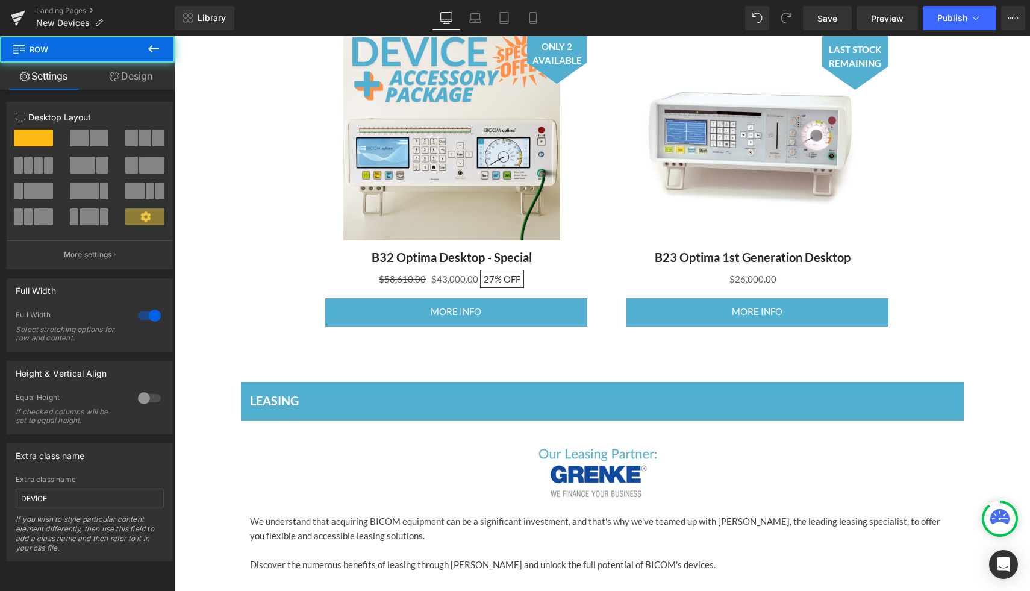
click at [150, 51] on icon at bounding box center [153, 49] width 14 height 14
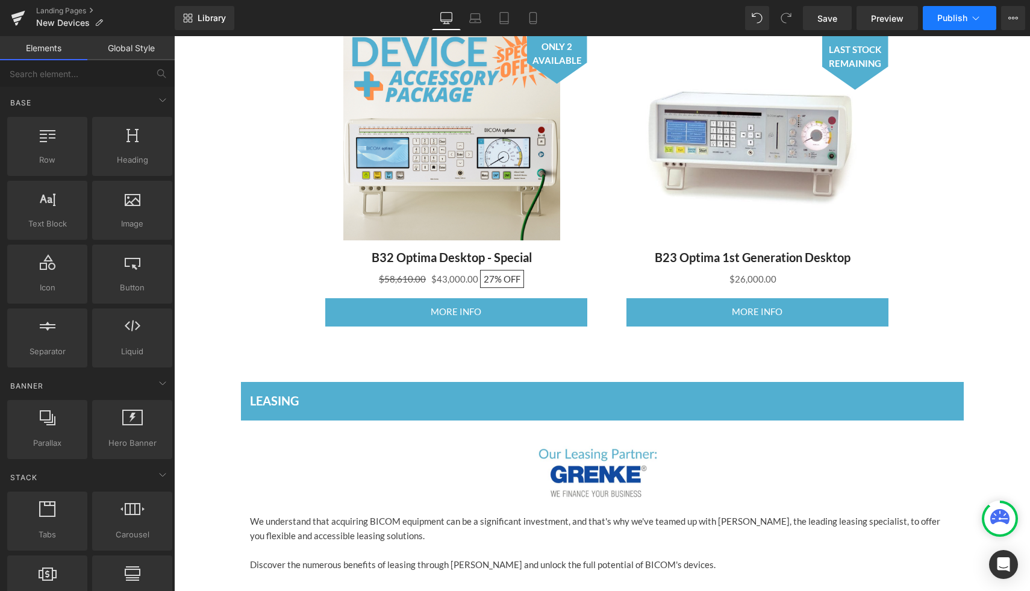
click at [958, 14] on span "Publish" at bounding box center [952, 18] width 30 height 10
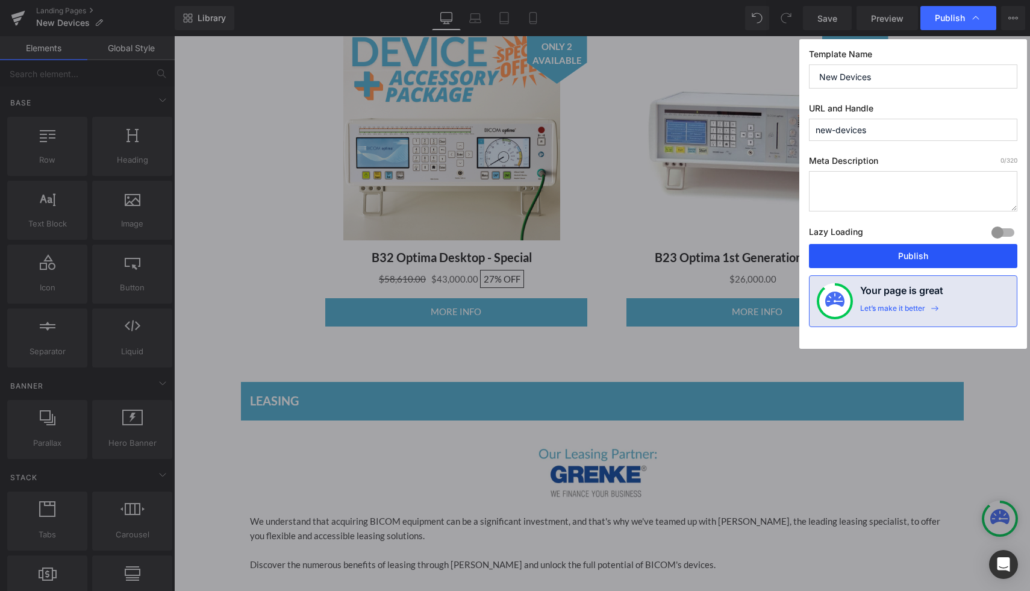
click at [871, 255] on button "Publish" at bounding box center [913, 256] width 208 height 24
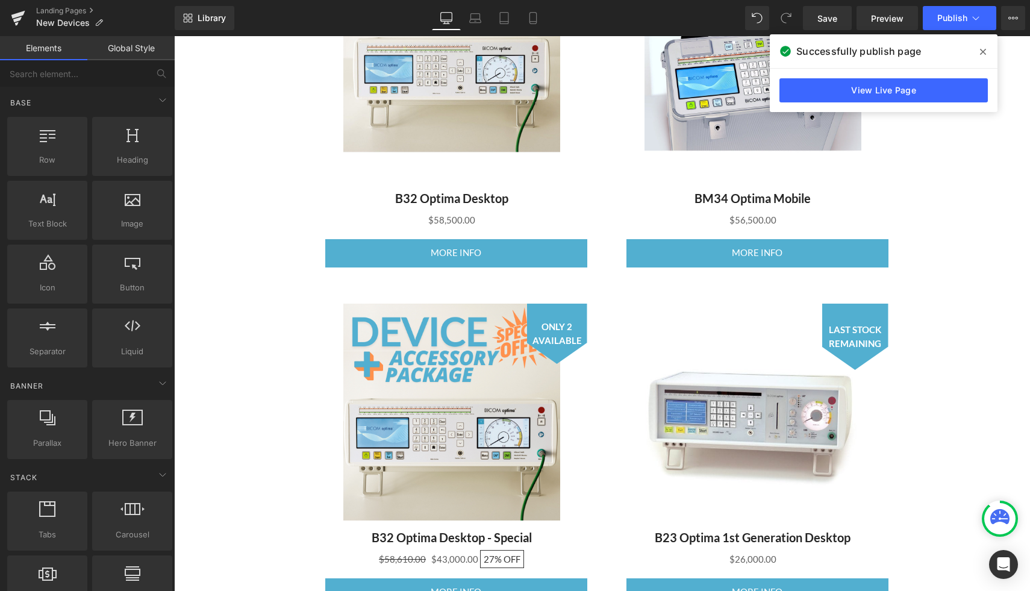
scroll to position [681, 0]
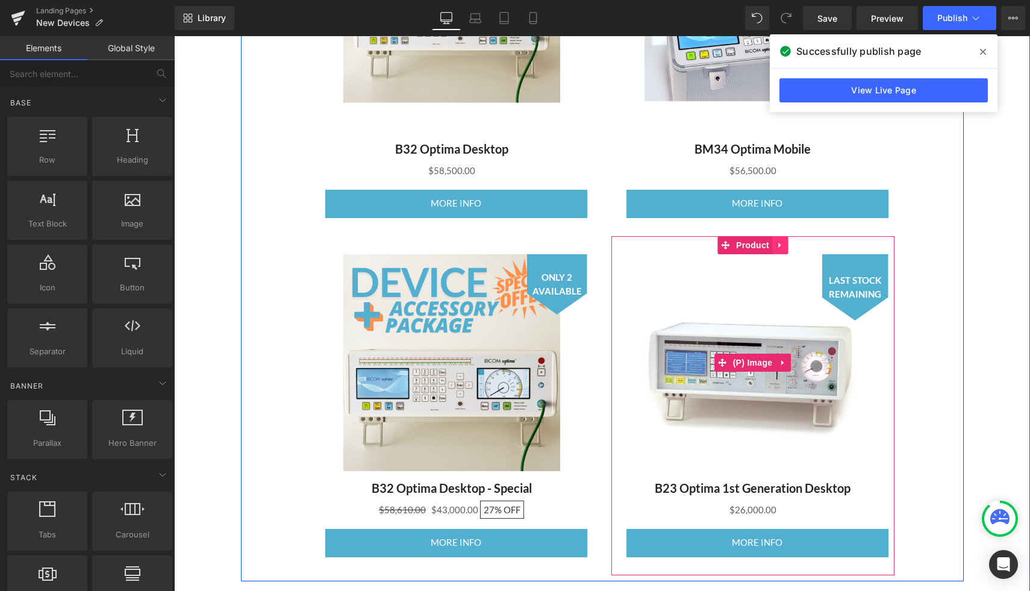
click at [776, 249] on icon at bounding box center [780, 244] width 8 height 9
click at [789, 246] on icon at bounding box center [788, 244] width 8 height 9
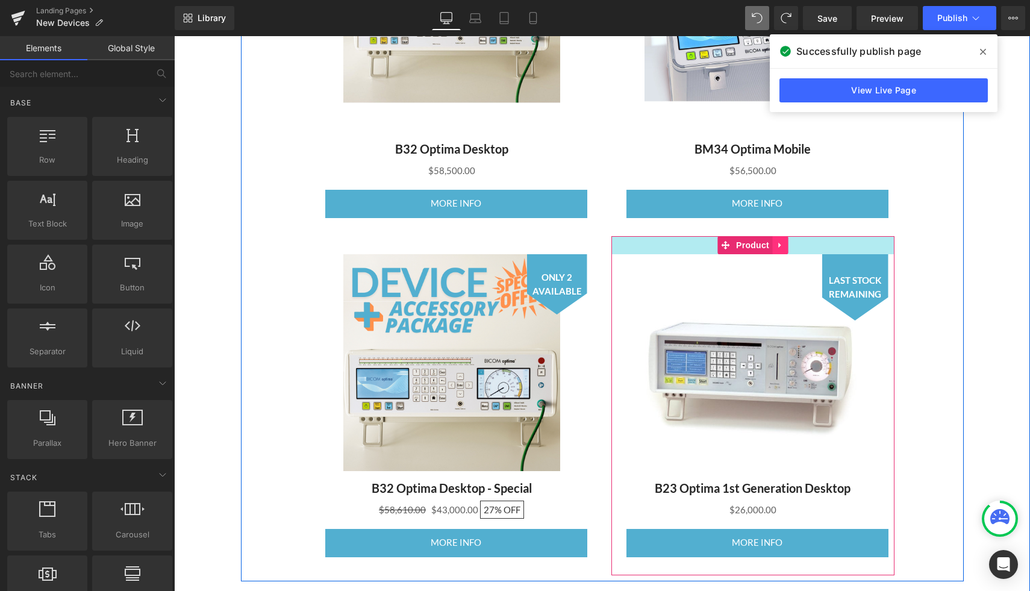
click at [786, 242] on link at bounding box center [780, 245] width 16 height 18
click at [785, 244] on icon at bounding box center [788, 245] width 8 height 8
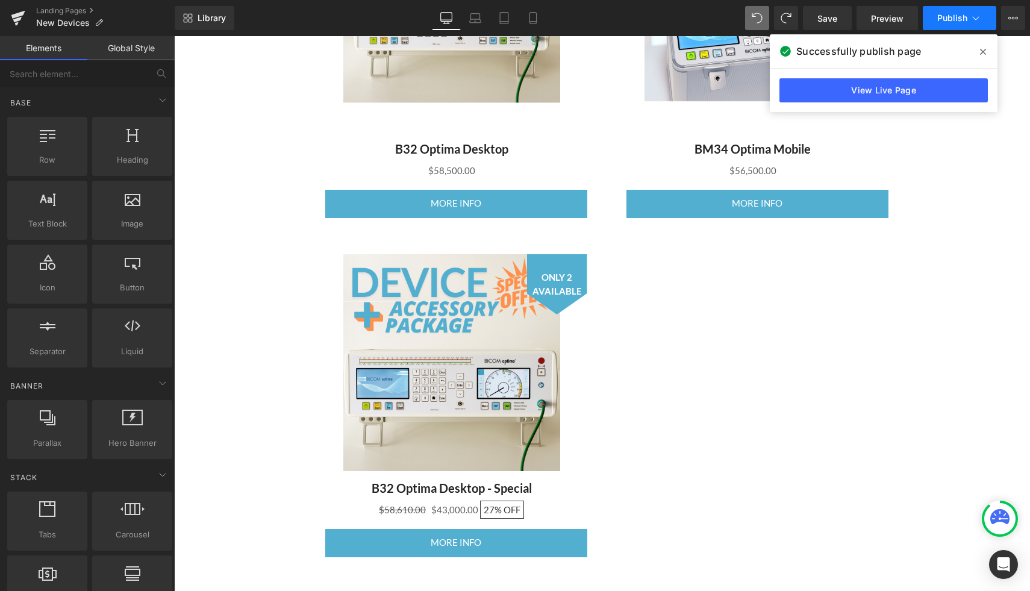
click at [951, 19] on span "Publish" at bounding box center [952, 18] width 30 height 10
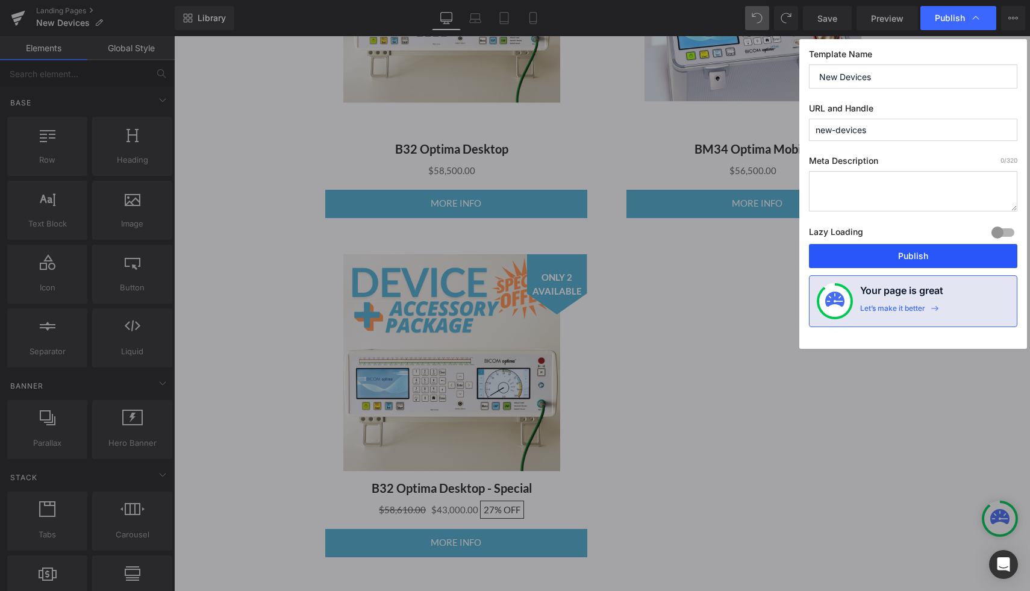
click at [867, 264] on button "Publish" at bounding box center [913, 256] width 208 height 24
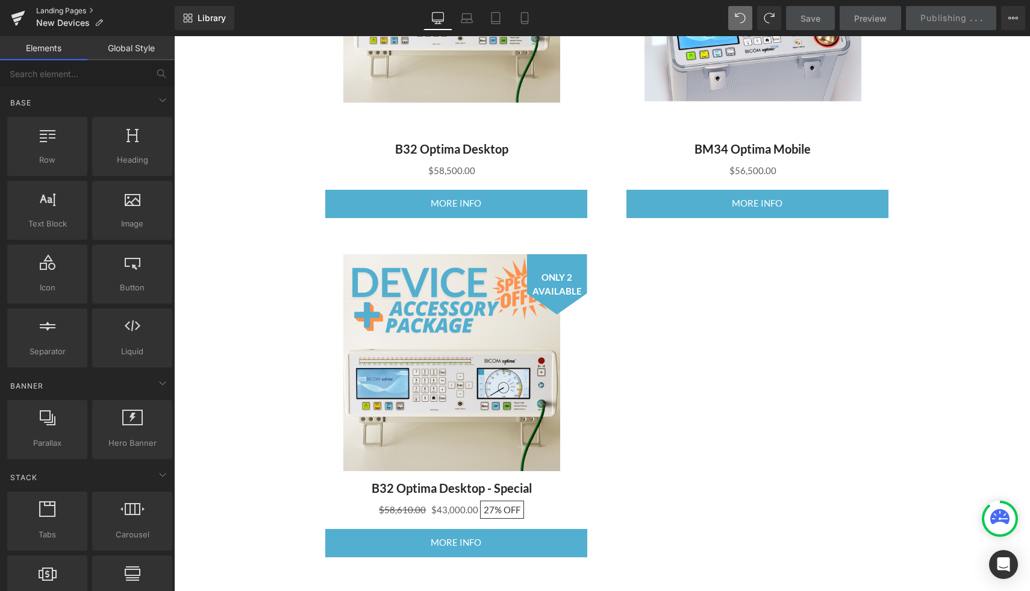
click at [52, 8] on link "Landing Pages" at bounding box center [105, 11] width 139 height 10
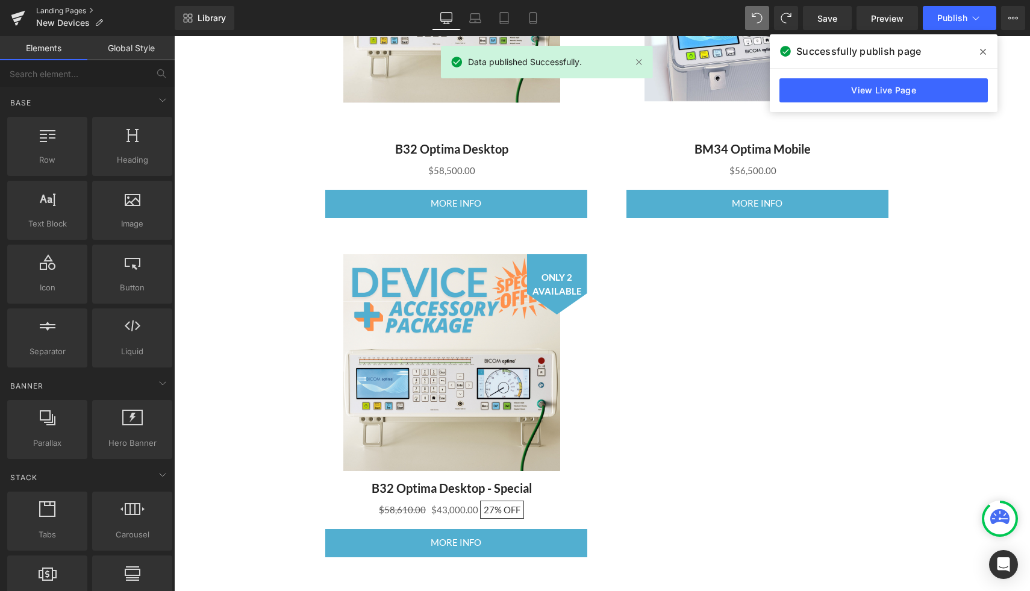
click at [59, 10] on link "Landing Pages" at bounding box center [105, 11] width 139 height 10
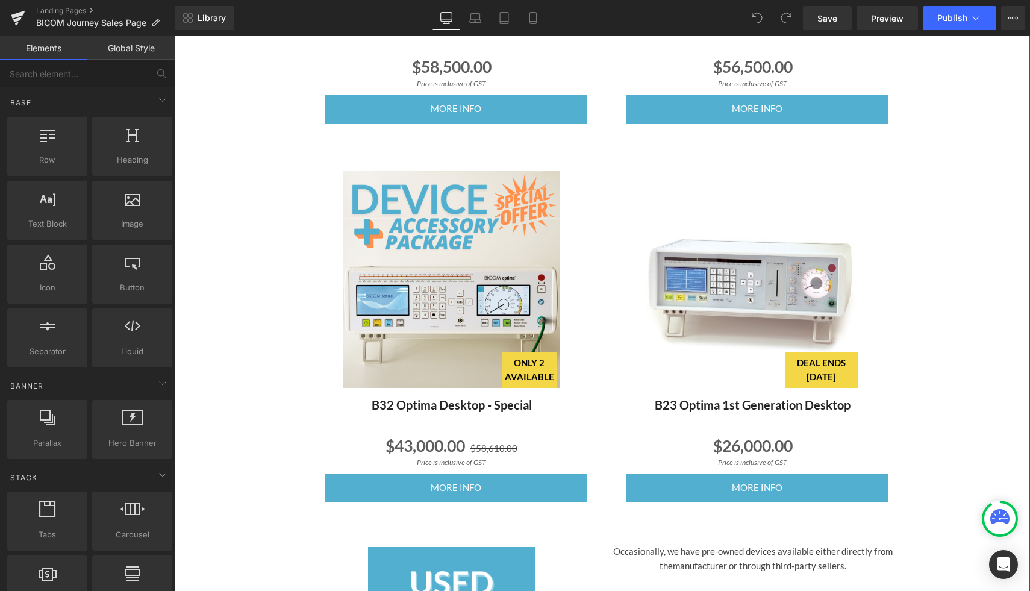
scroll to position [976, 0]
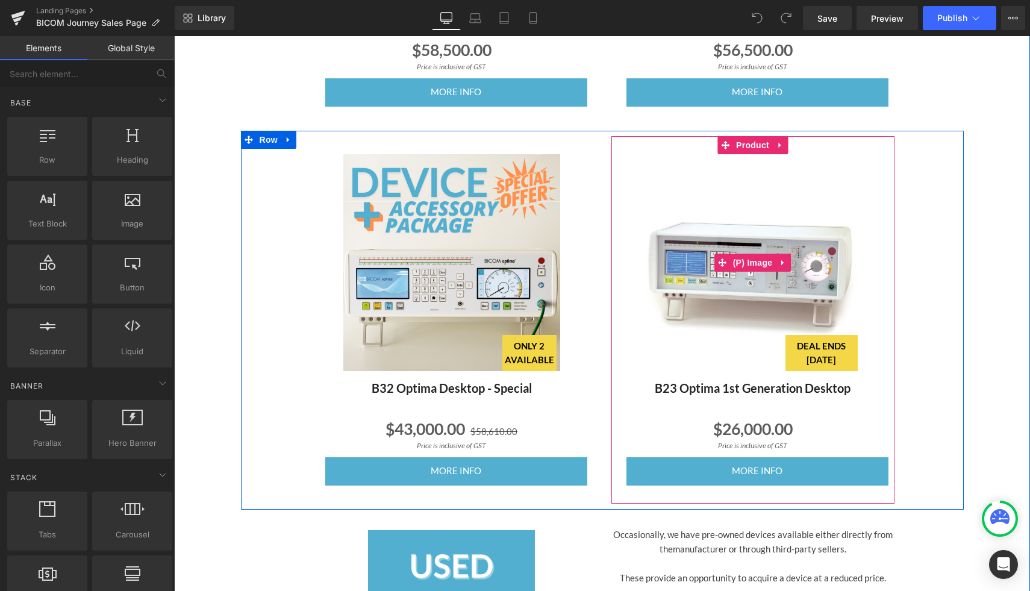
click at [803, 343] on span "DEAL ENDS JUNE 15" at bounding box center [821, 352] width 60 height 27
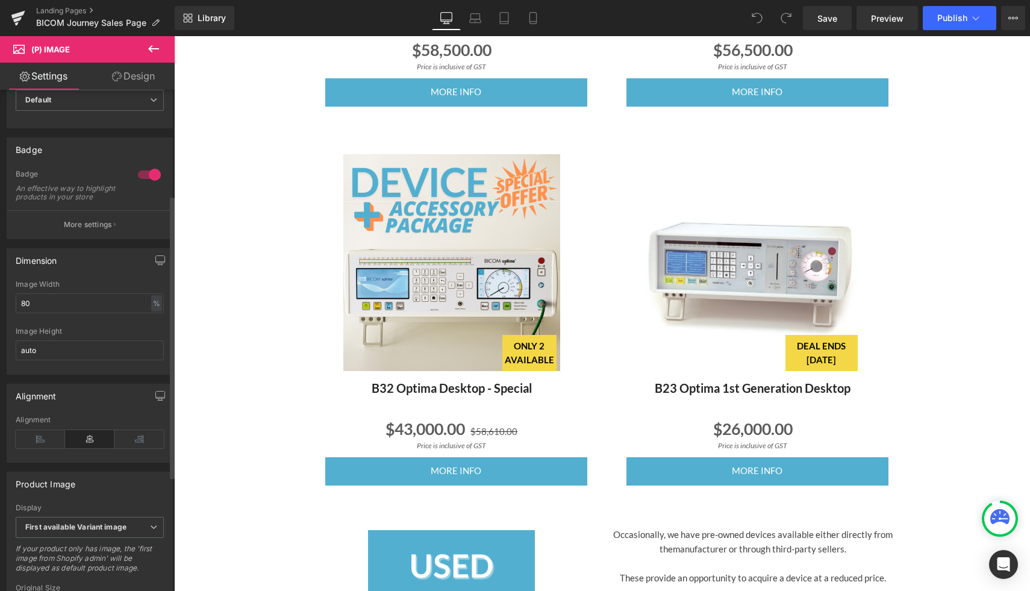
scroll to position [0, 0]
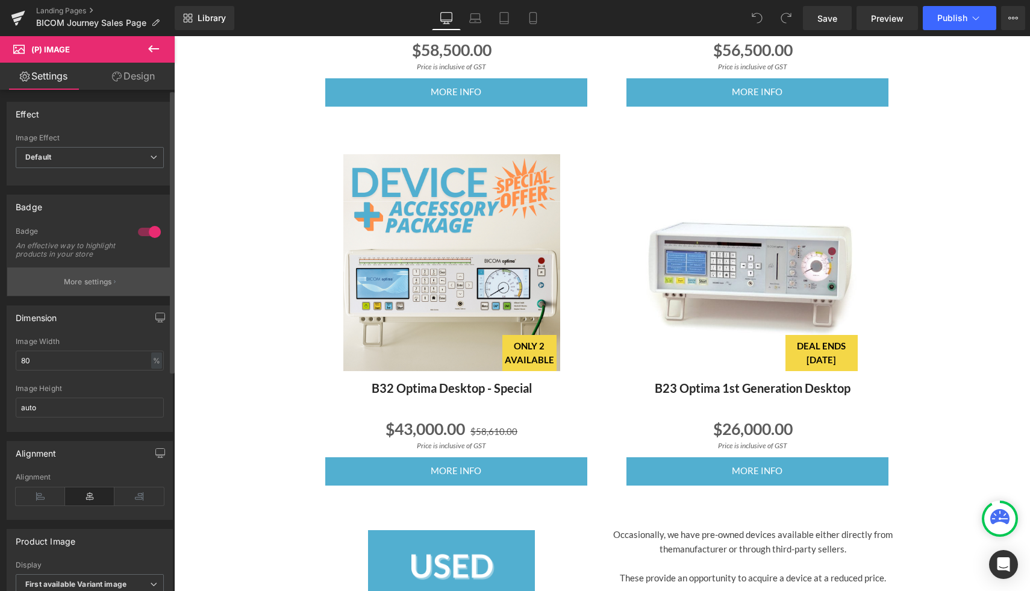
click at [87, 296] on button "More settings" at bounding box center [89, 281] width 165 height 28
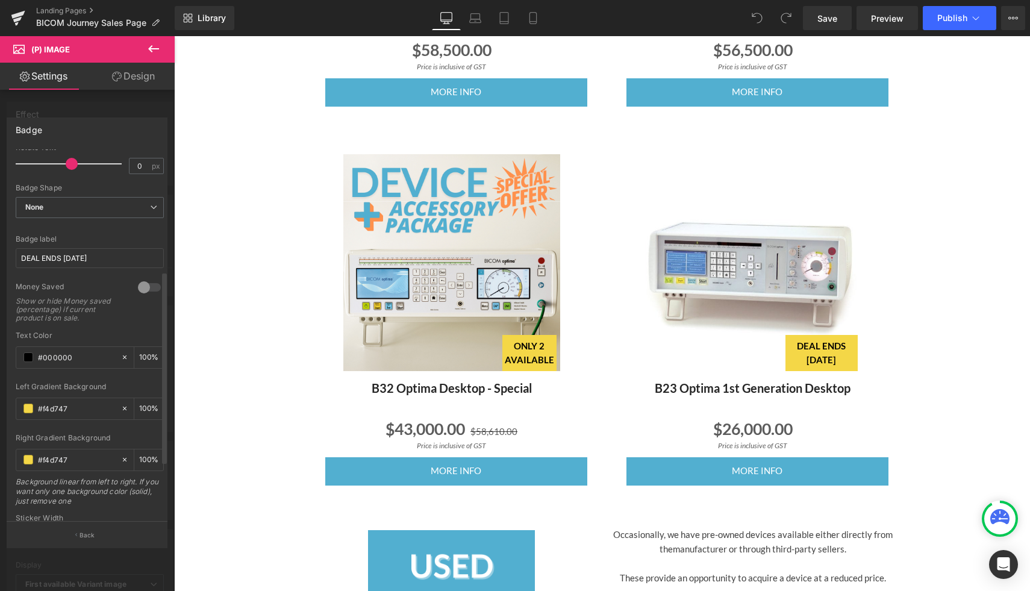
scroll to position [250, 0]
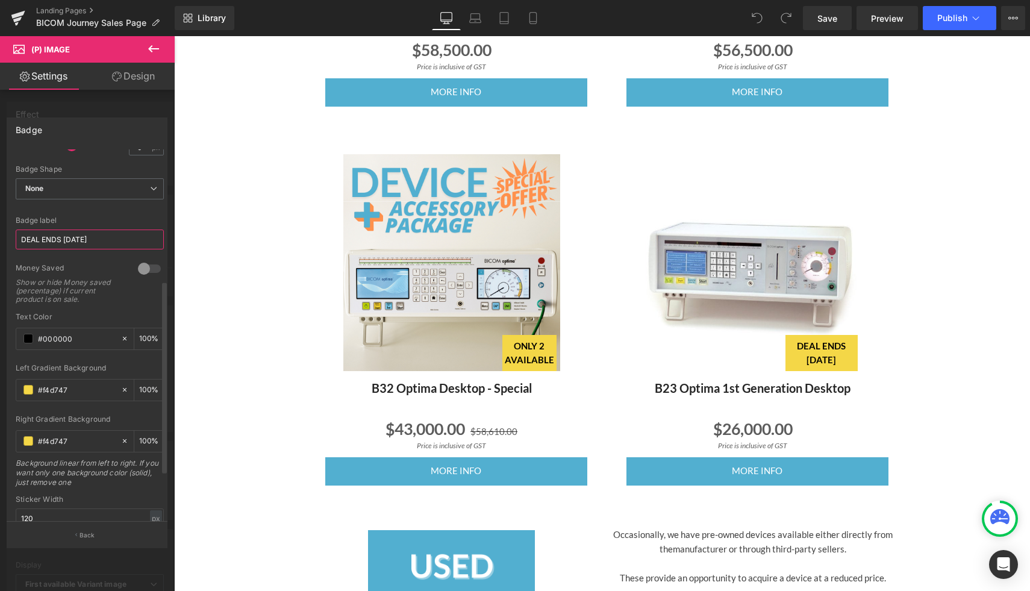
drag, startPoint x: 108, startPoint y: 240, endPoint x: 11, endPoint y: 240, distance: 97.6
click at [11, 240] on div "Text Styles Custom HEADING Heading 1 Heading 2 Heading 3 Heading 4 Heading 5 He…" at bounding box center [89, 335] width 165 height 372
type input "LAST STOCK REMAINING"
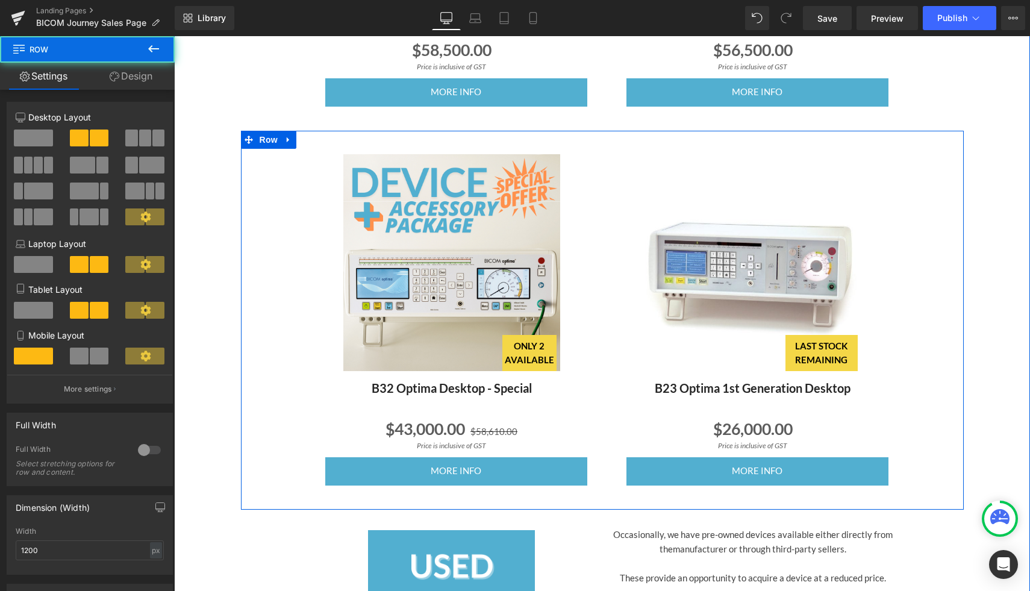
click at [958, 386] on div "ONLY 2 AVAILABLE (P) Image B32 Optima Desktop - Special (P) Title $43,000.00 $5…" at bounding box center [602, 320] width 723 height 379
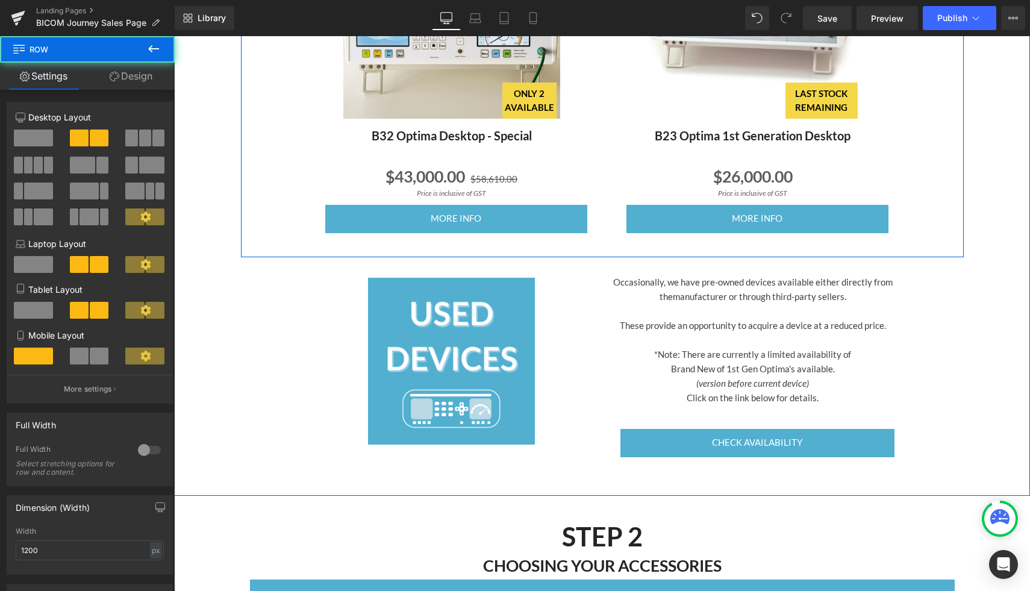
scroll to position [1235, 0]
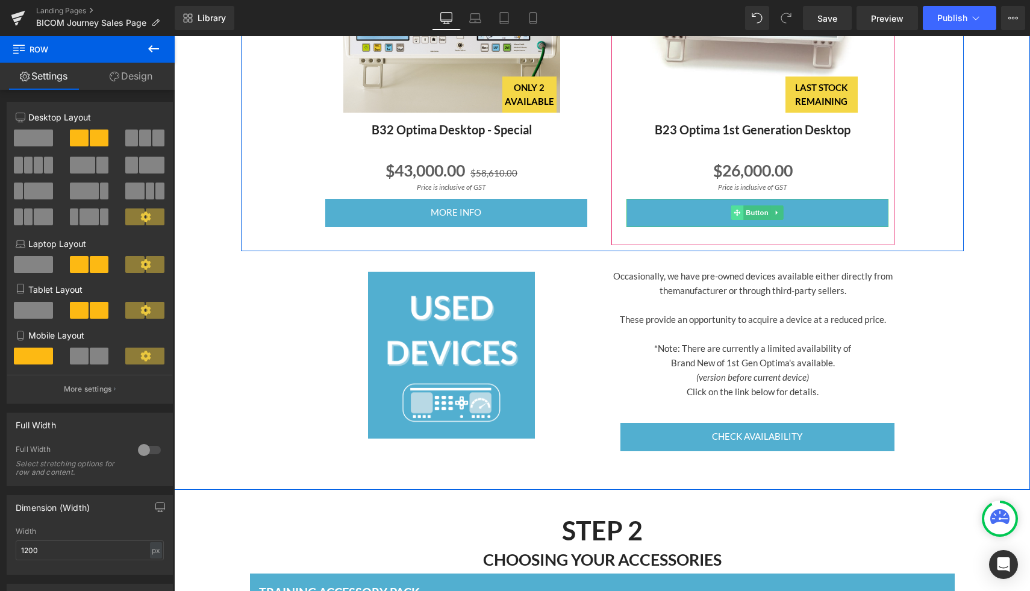
click at [741, 211] on span at bounding box center [737, 212] width 13 height 14
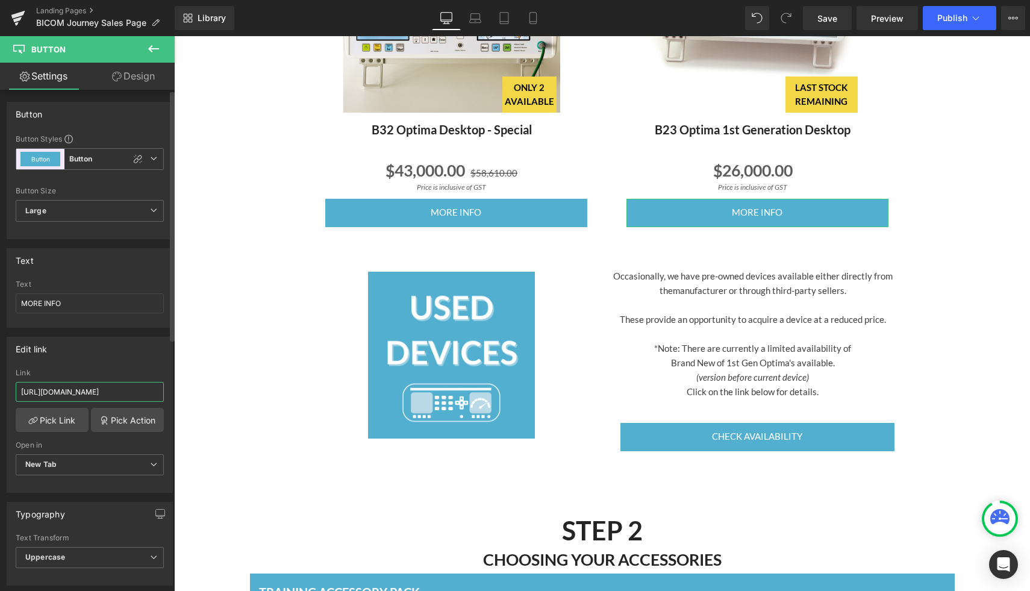
click at [154, 394] on input "[URL][DOMAIN_NAME]" at bounding box center [90, 392] width 148 height 20
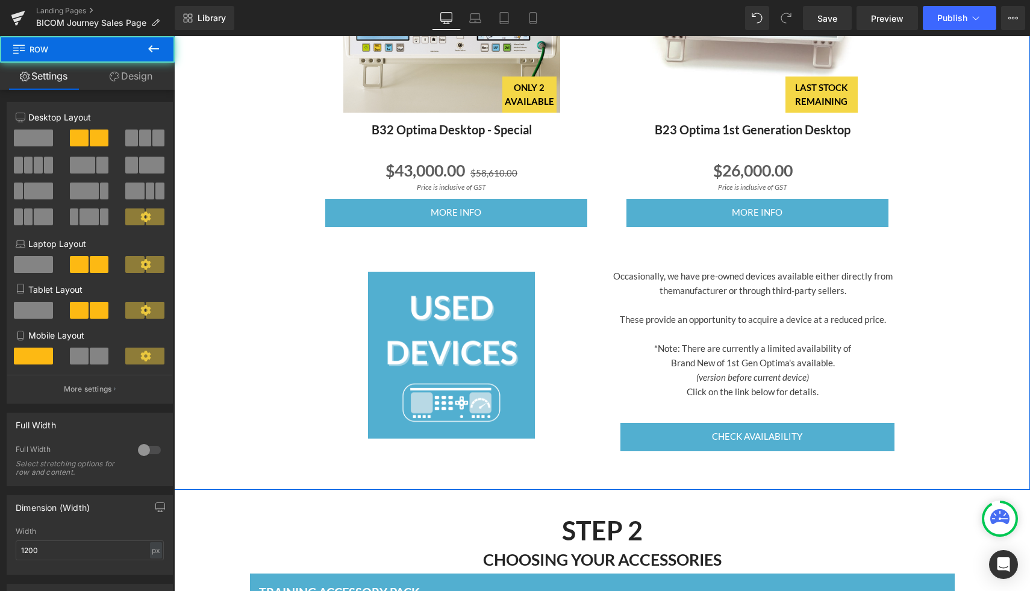
click at [242, 320] on div "Image Occasionally, we have pre-owned devices available either directly from th…" at bounding box center [602, 354] width 723 height 207
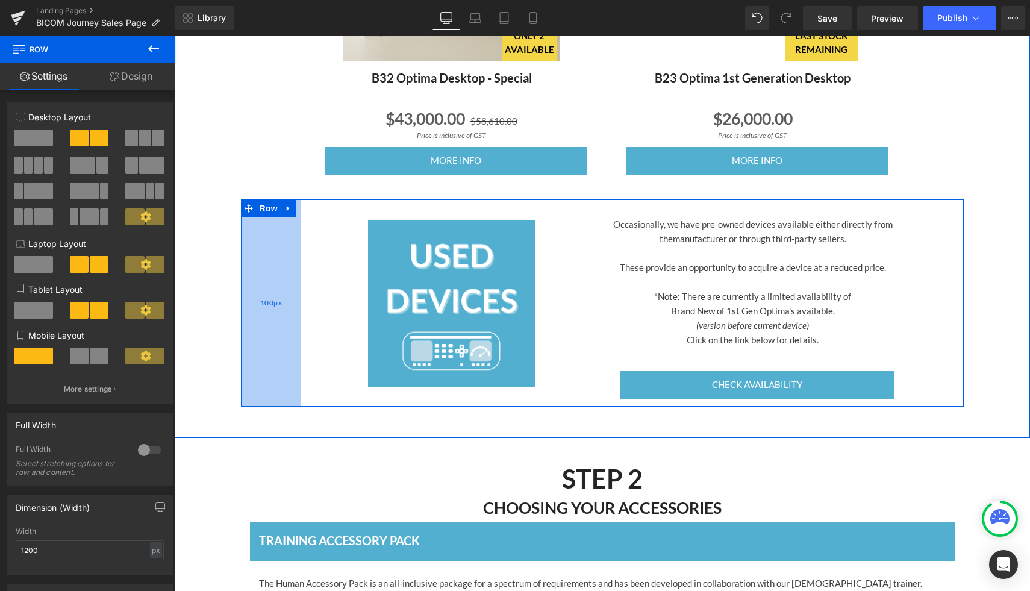
scroll to position [1287, 0]
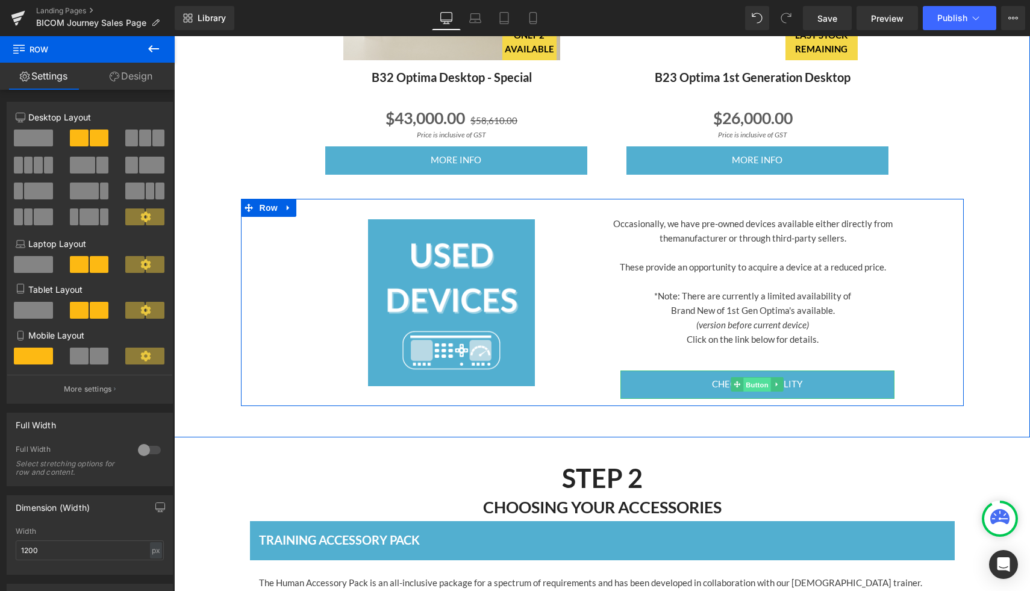
click at [759, 382] on span "Button" at bounding box center [757, 385] width 28 height 14
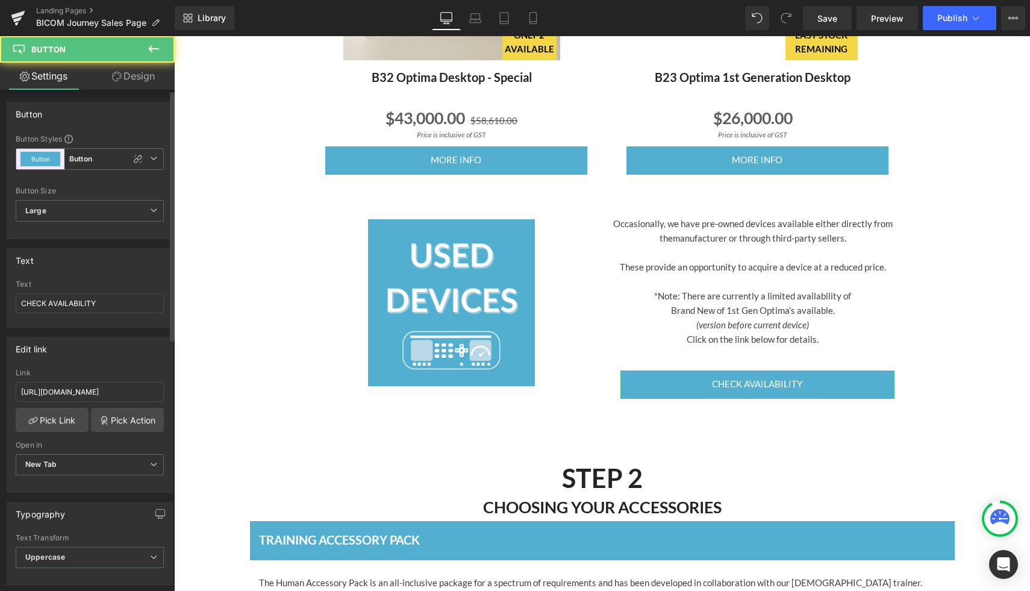
click at [46, 380] on div "Link https://bicomaustralia.com.au/pages/used-devices?ls=6mqjAL7A4aouTYUQyy2dl" at bounding box center [90, 388] width 148 height 39
click at [45, 385] on input "https://bicomaustralia.com.au/pages/used-devices?ls=6mqjAL7A4aouTYUQyy2dl" at bounding box center [90, 392] width 148 height 20
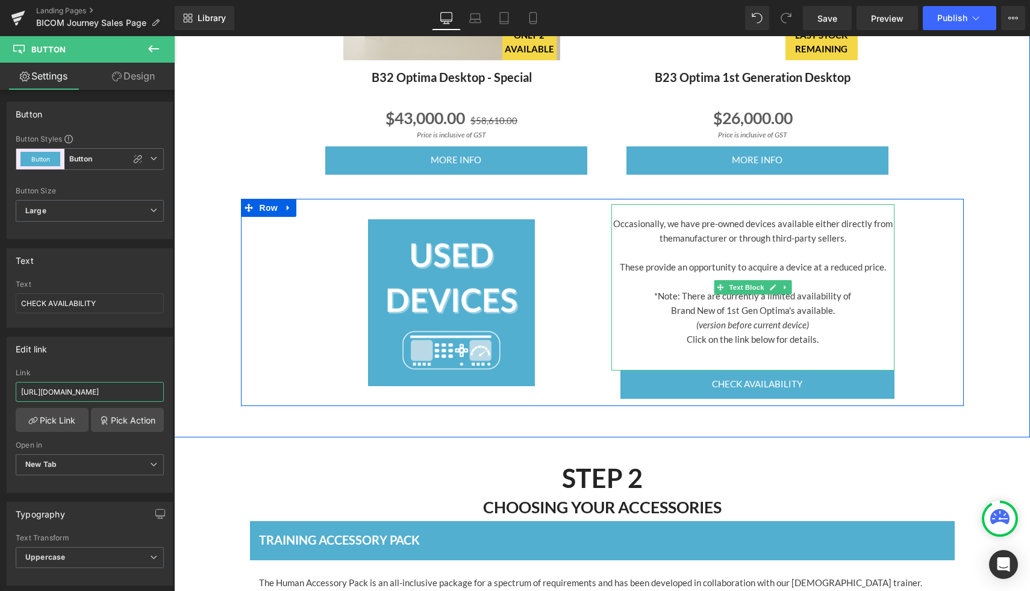
scroll to position [1167, 0]
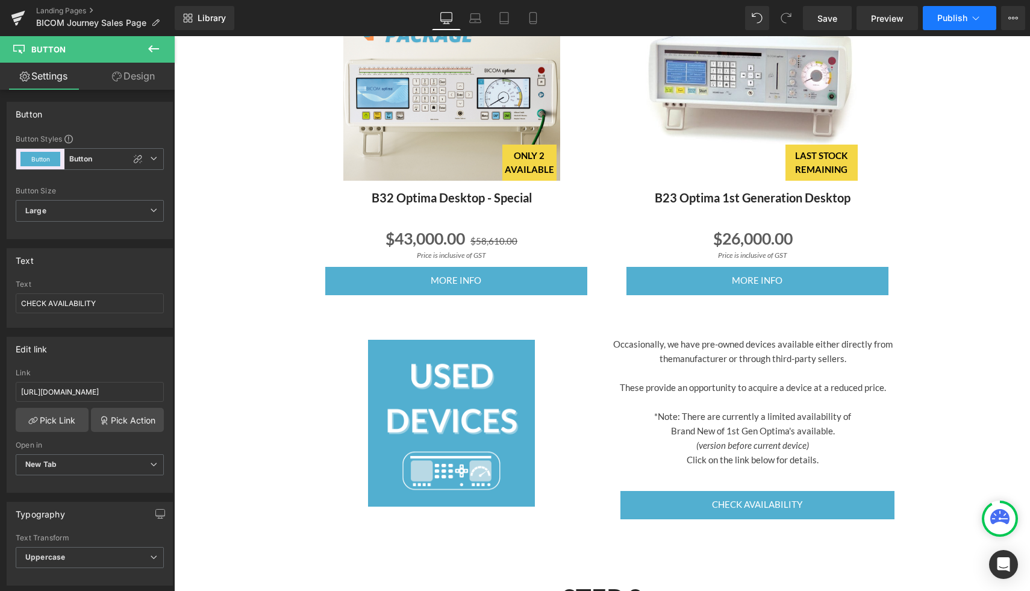
click at [950, 16] on span "Publish" at bounding box center [952, 18] width 30 height 10
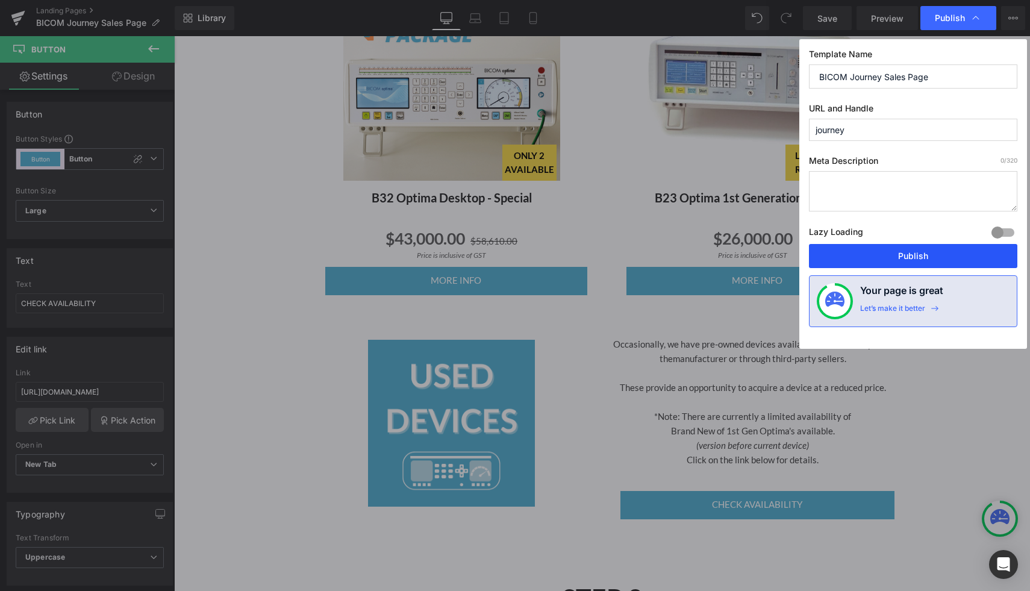
click at [905, 255] on button "Publish" at bounding box center [913, 256] width 208 height 24
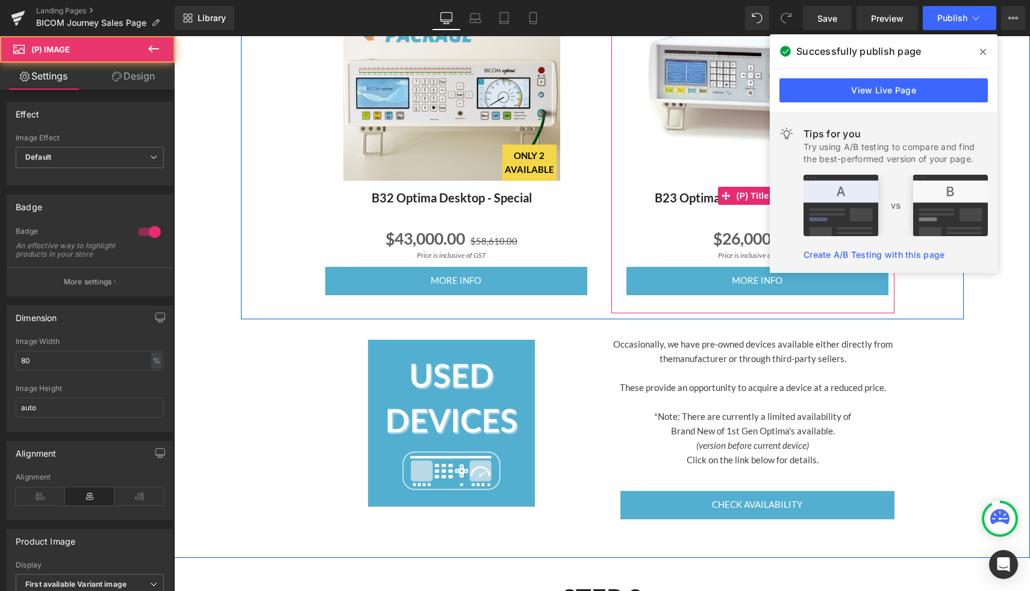
click at [689, 170] on img at bounding box center [752, 72] width 217 height 217
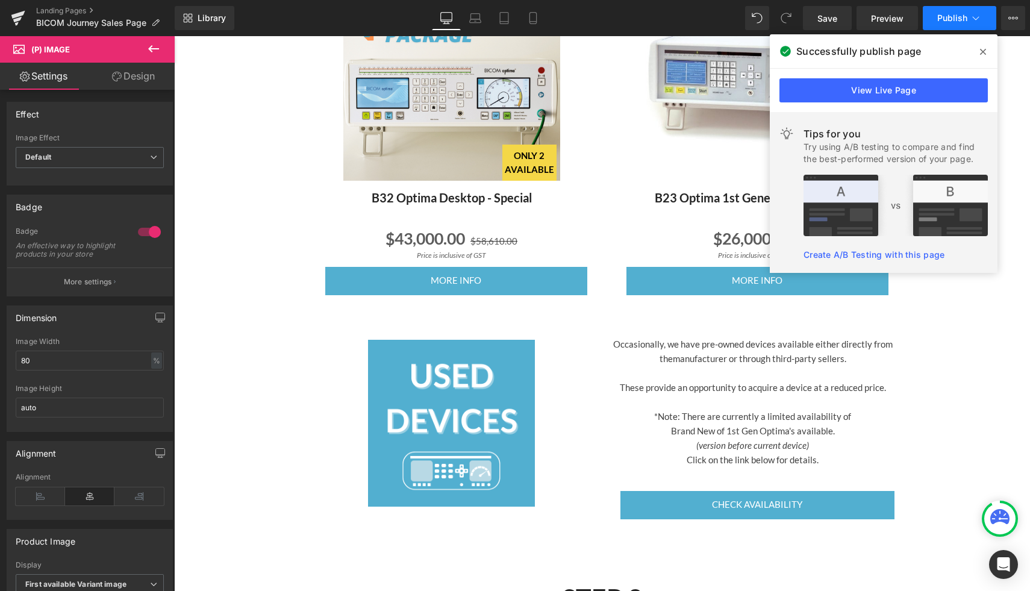
click at [970, 19] on icon at bounding box center [976, 18] width 12 height 12
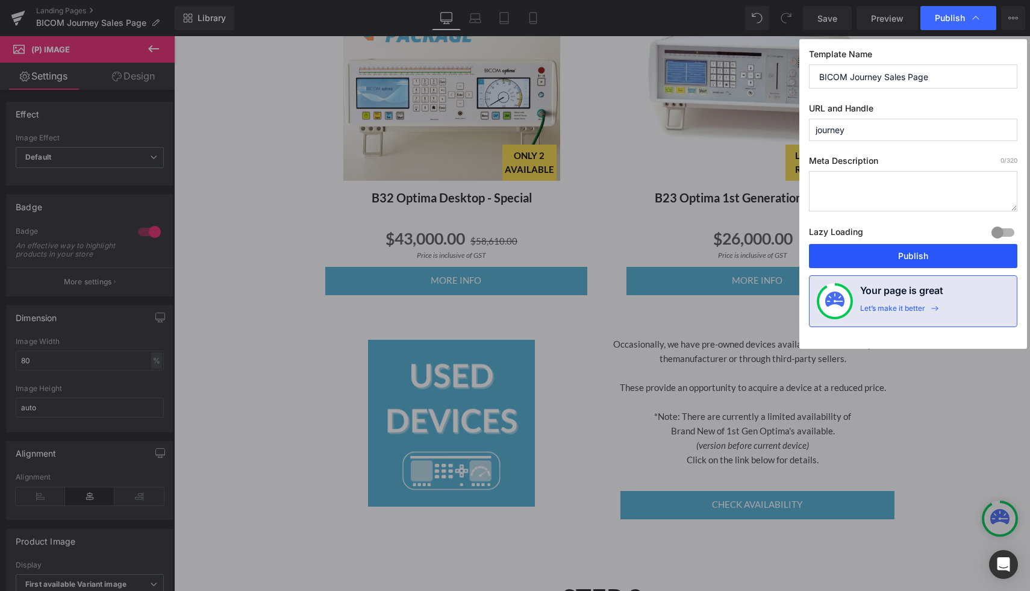
click at [895, 251] on button "Publish" at bounding box center [913, 256] width 208 height 24
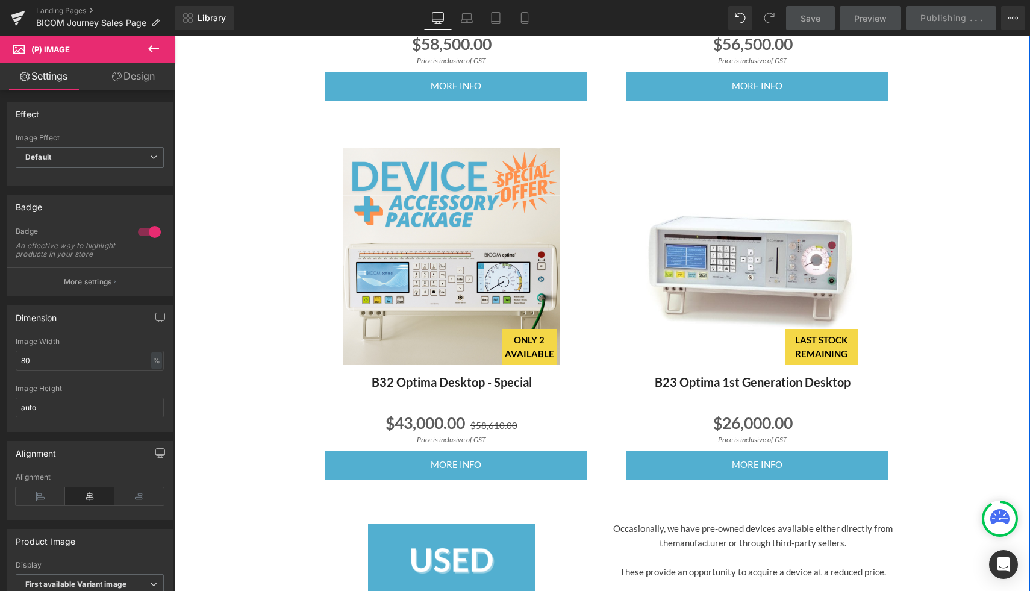
scroll to position [977, 0]
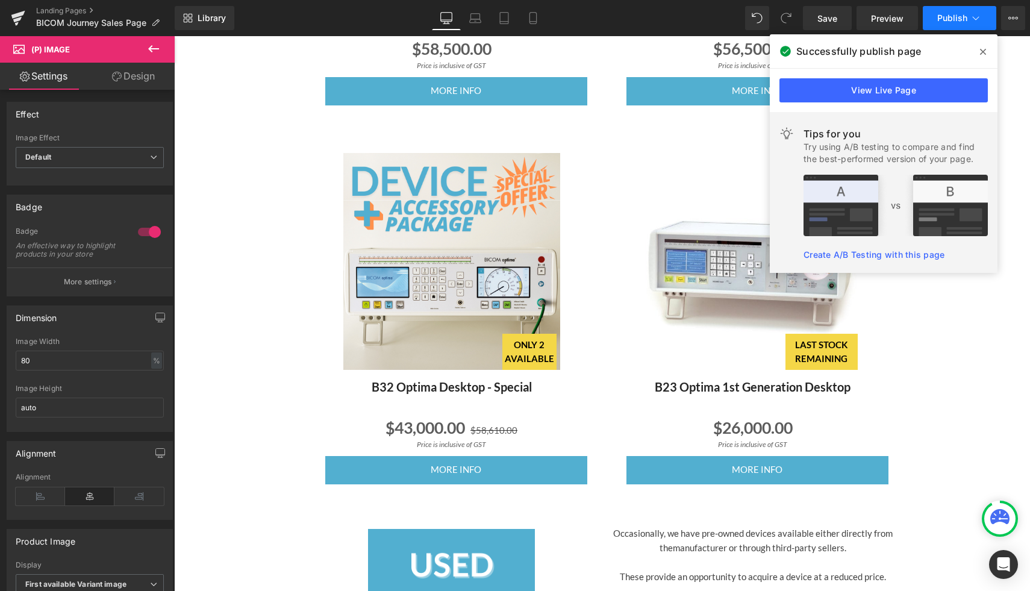
click at [953, 15] on span "Publish" at bounding box center [952, 18] width 30 height 10
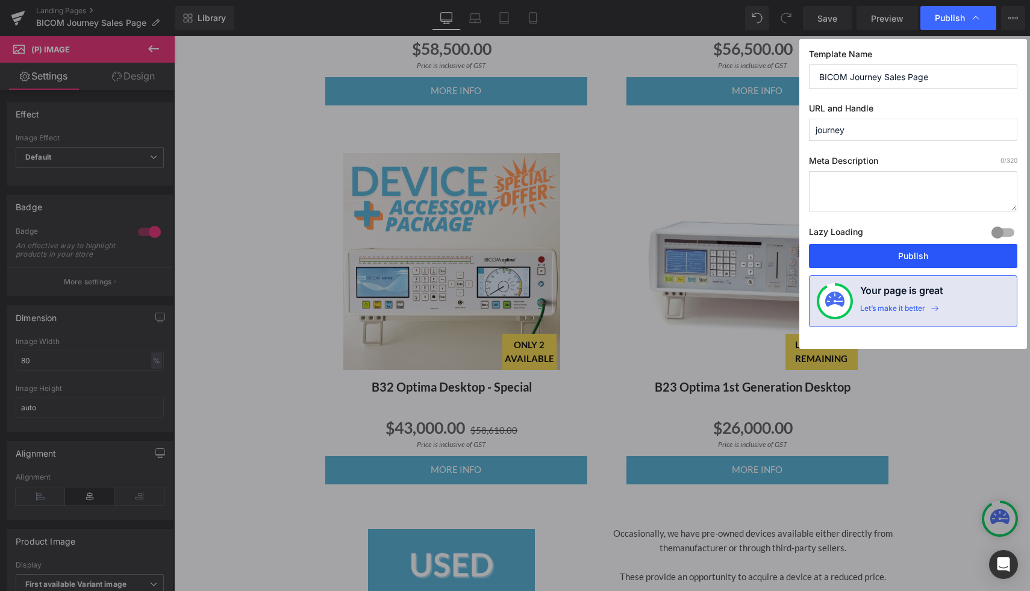
click at [884, 250] on button "Publish" at bounding box center [913, 256] width 208 height 24
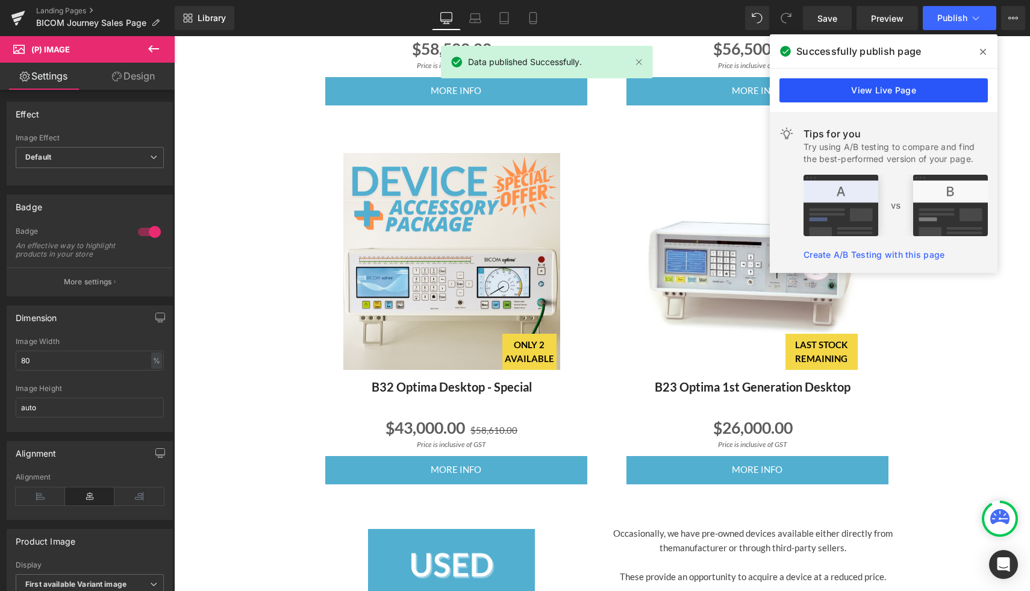
click at [854, 88] on link "View Live Page" at bounding box center [883, 90] width 208 height 24
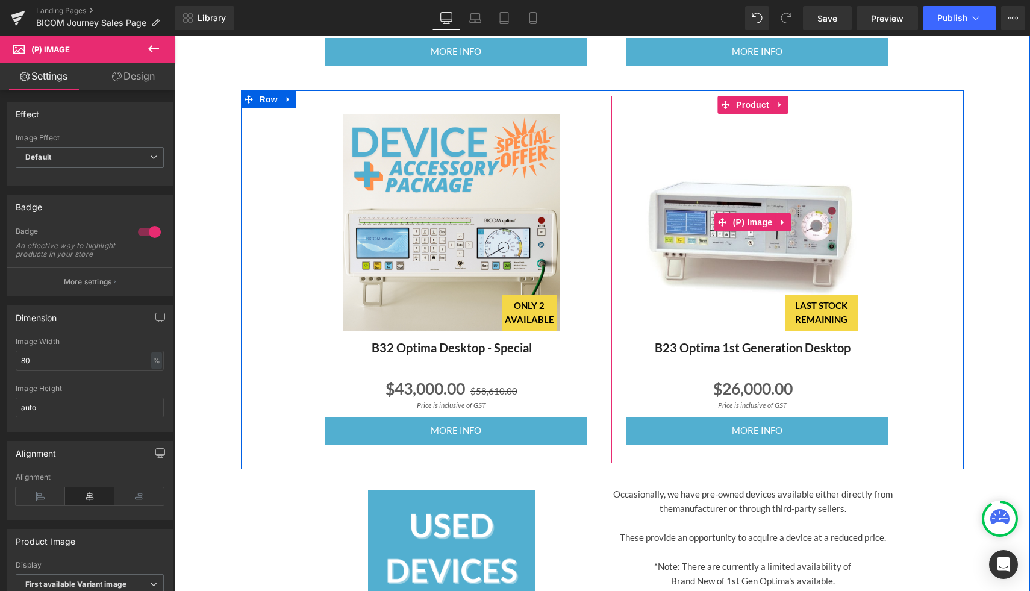
scroll to position [1039, 0]
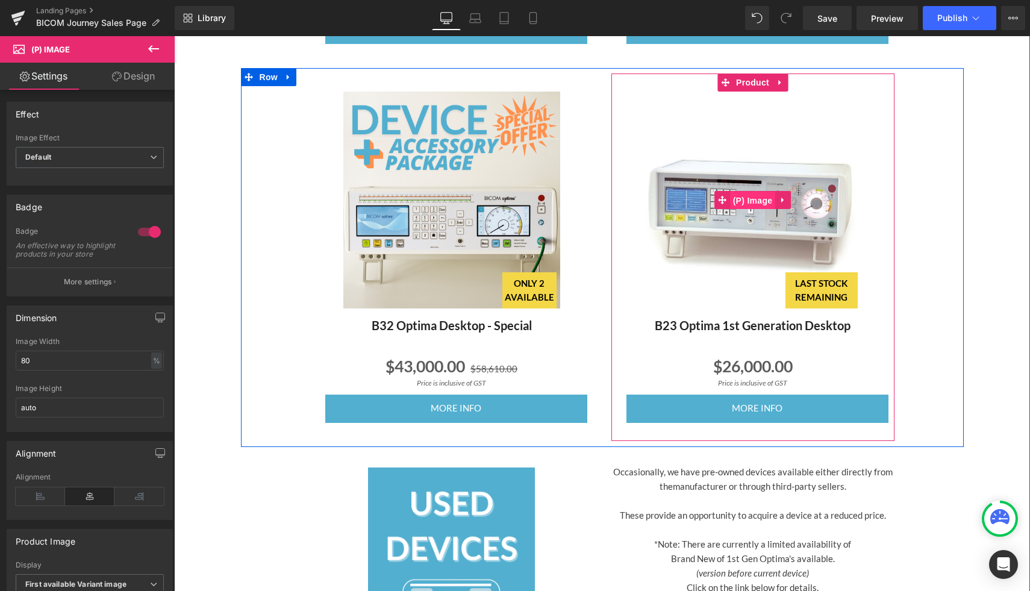
click at [736, 196] on span "(P) Image" at bounding box center [753, 201] width 46 height 18
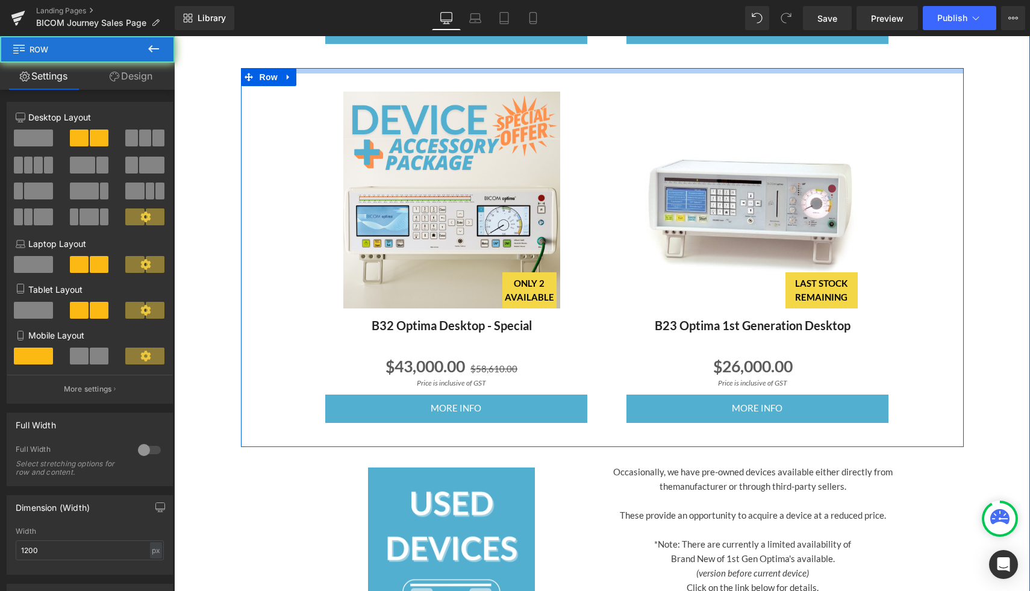
click at [740, 68] on div at bounding box center [602, 70] width 723 height 5
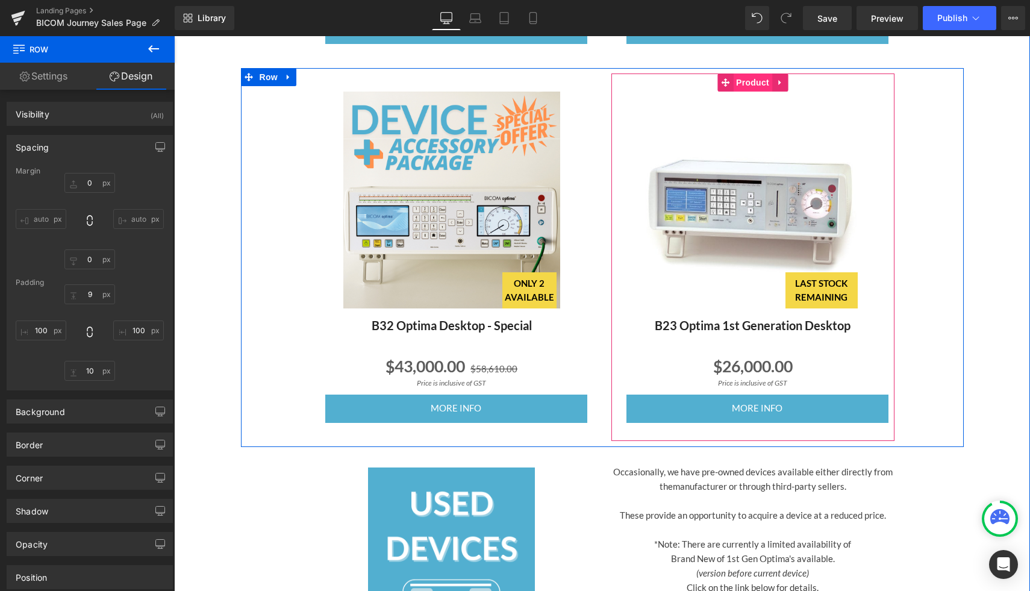
click at [739, 84] on span "Product" at bounding box center [752, 82] width 39 height 18
